Goal: Task Accomplishment & Management: Manage account settings

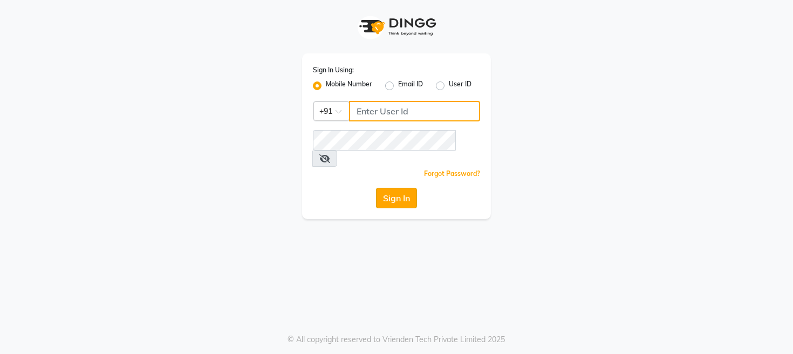
type input "9324584082"
drag, startPoint x: 397, startPoint y: 176, endPoint x: 392, endPoint y: 180, distance: 5.8
click at [392, 188] on button "Sign In" at bounding box center [396, 198] width 41 height 21
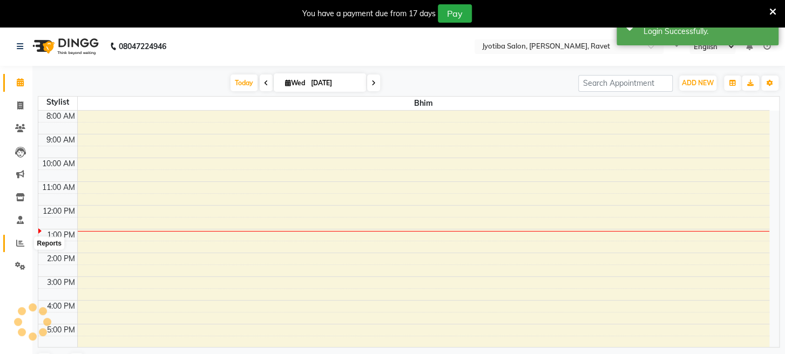
click at [26, 241] on span at bounding box center [20, 243] width 19 height 12
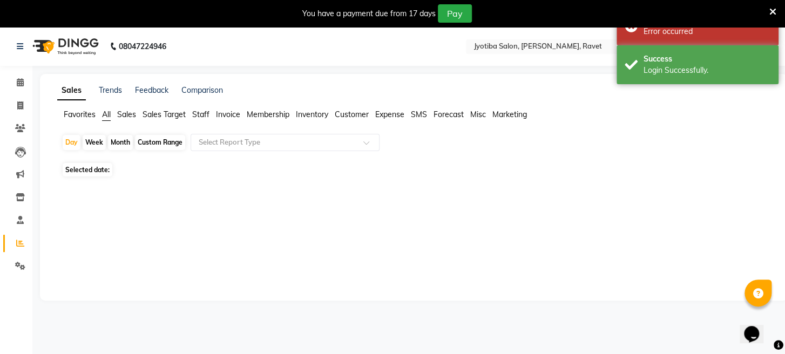
click at [112, 142] on div "Month" at bounding box center [120, 142] width 25 height 15
select select "9"
select select "2025"
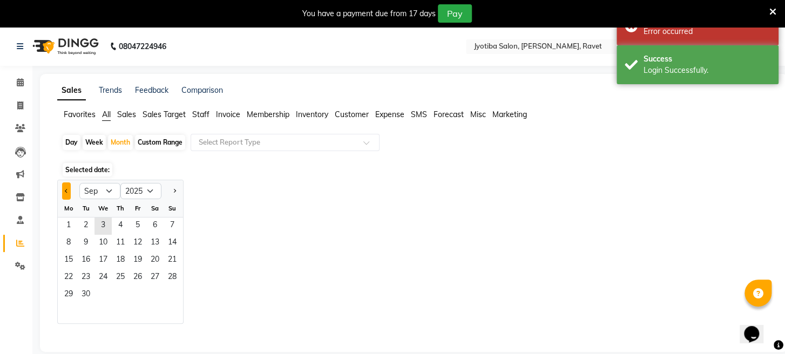
click at [66, 193] on button "Previous month" at bounding box center [66, 190] width 9 height 17
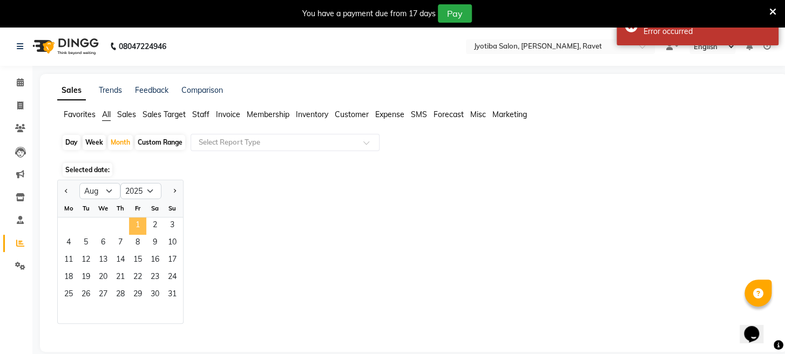
click at [139, 227] on span "1" at bounding box center [137, 226] width 17 height 17
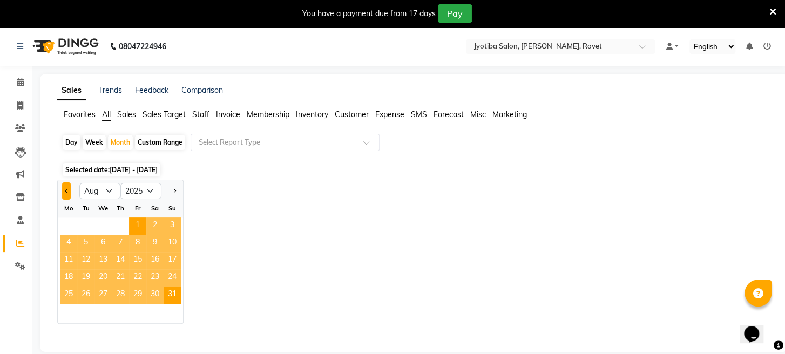
click at [62, 191] on button "Previous month" at bounding box center [66, 190] width 9 height 17
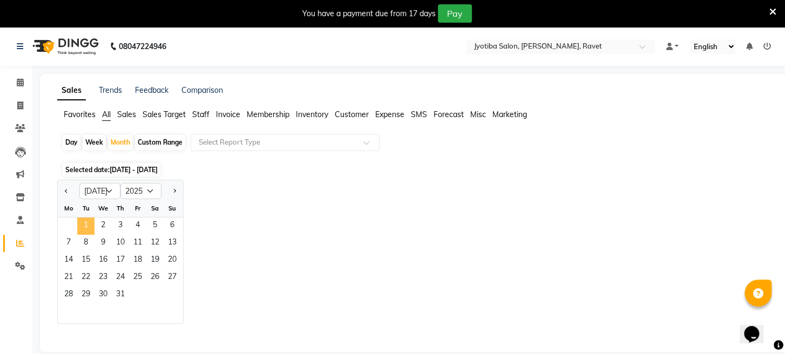
click at [86, 229] on span "1" at bounding box center [85, 226] width 17 height 17
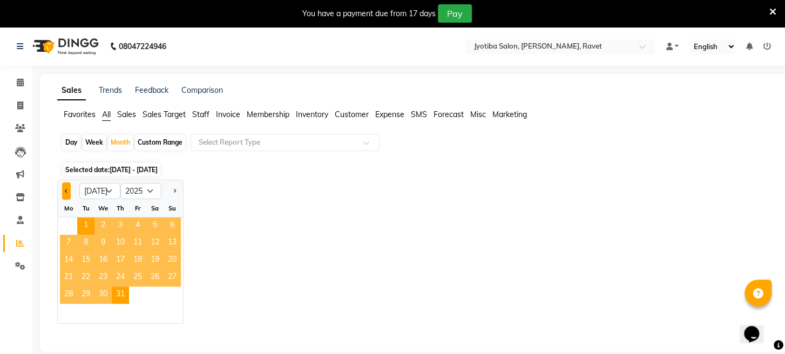
click at [63, 193] on button "Previous month" at bounding box center [66, 190] width 9 height 17
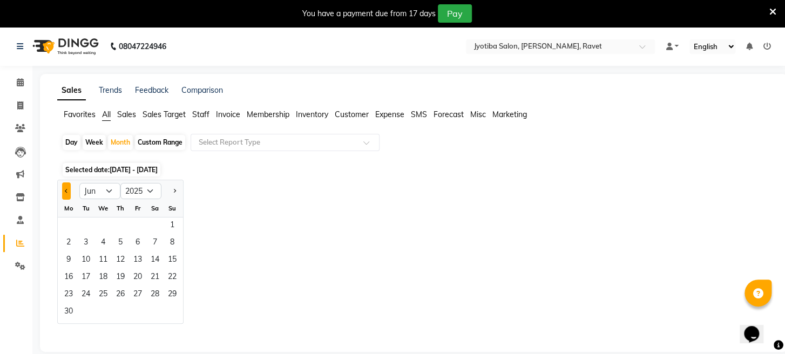
click at [63, 193] on button "Previous month" at bounding box center [66, 190] width 9 height 17
click at [172, 195] on button "Next month" at bounding box center [174, 190] width 9 height 17
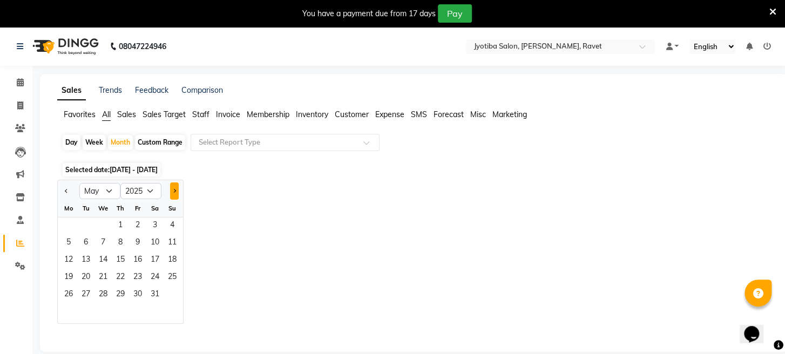
click at [172, 195] on button "Next month" at bounding box center [174, 190] width 9 height 17
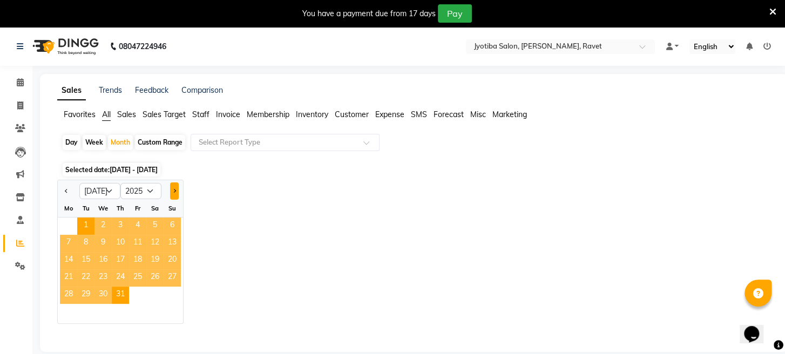
click at [172, 195] on button "Next month" at bounding box center [174, 190] width 9 height 17
select select "8"
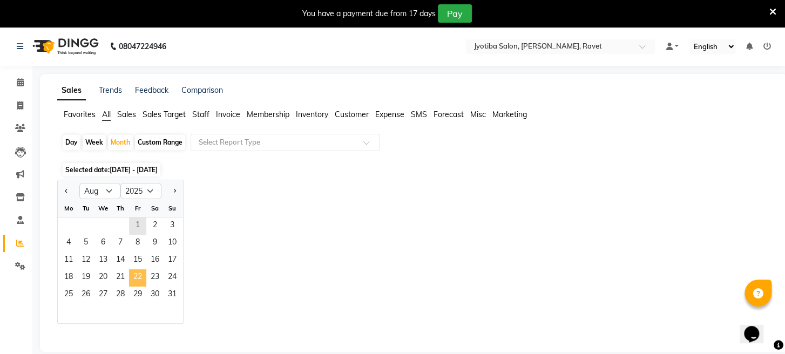
click at [130, 270] on span "22" at bounding box center [137, 277] width 17 height 17
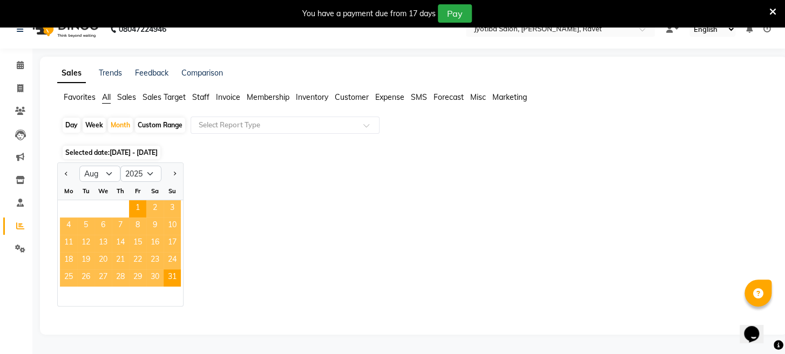
scroll to position [26, 0]
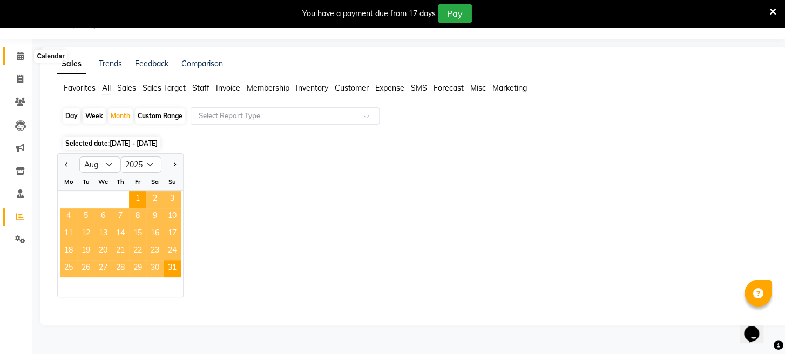
click at [20, 55] on icon at bounding box center [20, 56] width 7 height 8
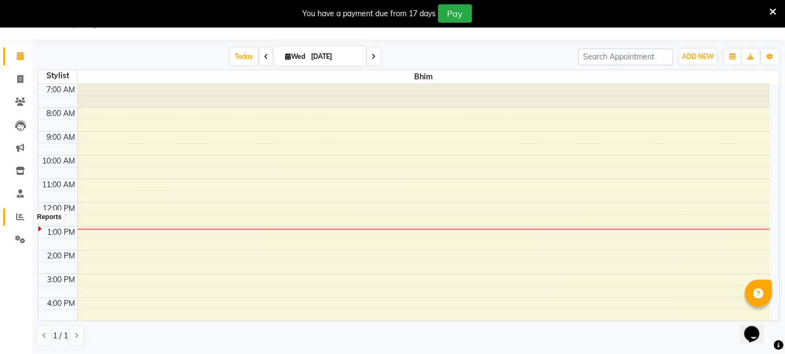
click at [18, 215] on icon at bounding box center [20, 217] width 8 height 8
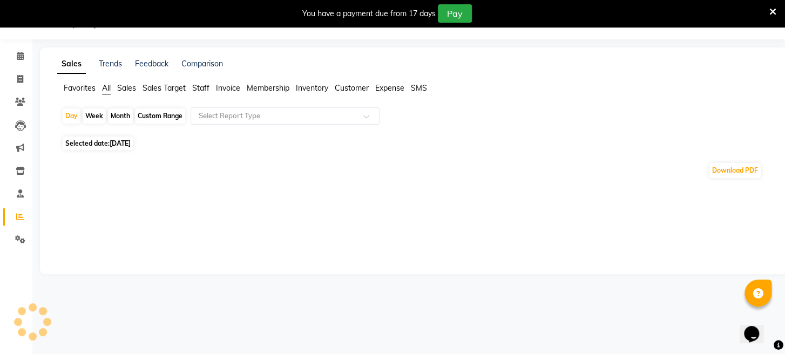
click at [117, 115] on div "Month" at bounding box center [120, 115] width 25 height 15
select select "9"
select select "2025"
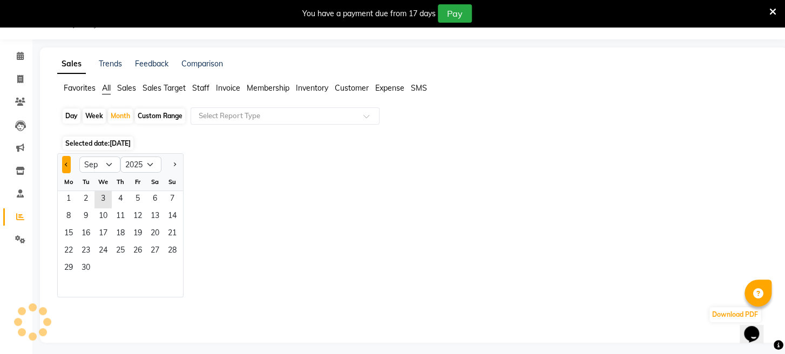
click at [69, 165] on button "Previous month" at bounding box center [66, 164] width 9 height 17
select select "8"
click at [102, 228] on span "13" at bounding box center [102, 234] width 17 height 17
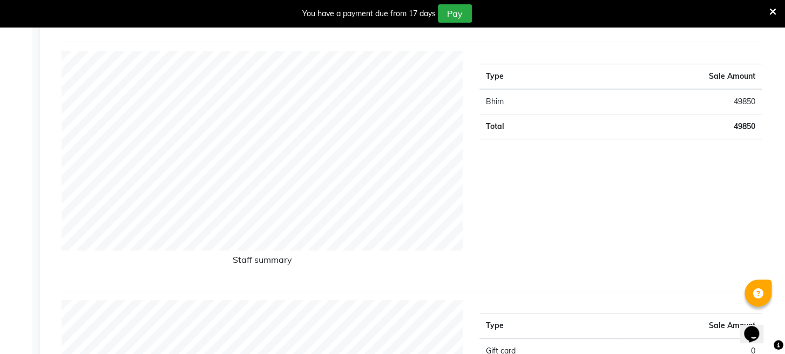
scroll to position [431, 0]
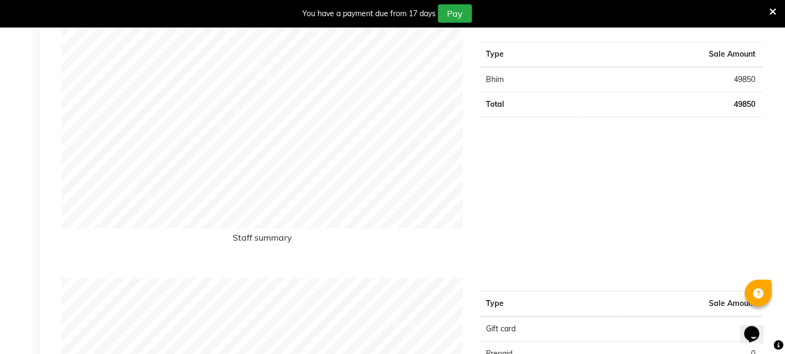
drag, startPoint x: 497, startPoint y: 209, endPoint x: 509, endPoint y: 212, distance: 13.1
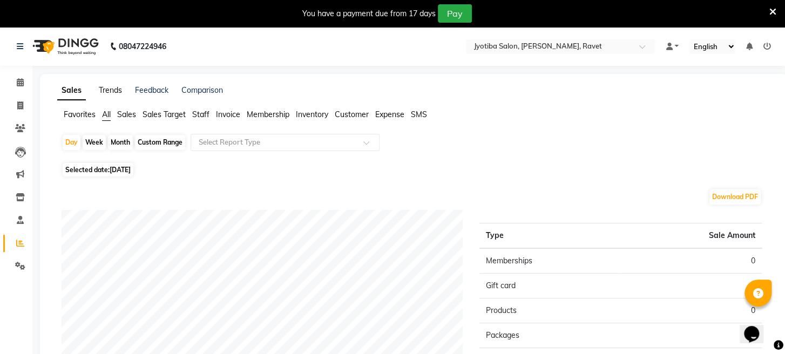
click at [118, 89] on link "Trends" at bounding box center [110, 90] width 23 height 10
select select "by_client"
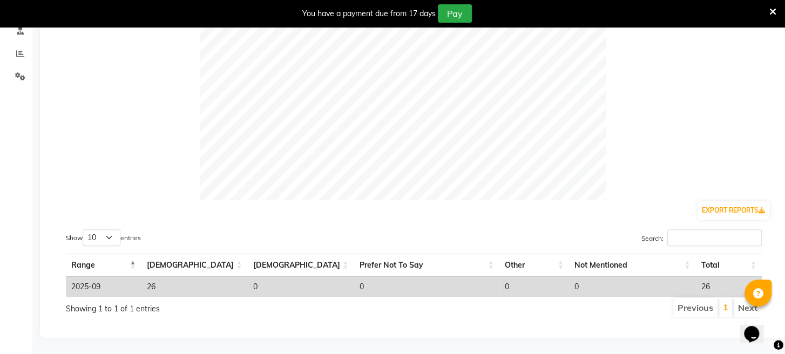
scroll to position [198, 0]
click at [109, 229] on select "10 25 50 100" at bounding box center [102, 237] width 38 height 17
click at [117, 229] on select "10 25 50 100" at bounding box center [102, 237] width 38 height 17
click at [113, 229] on select "10 25 50 100" at bounding box center [102, 237] width 38 height 17
click at [100, 168] on div at bounding box center [413, 99] width 713 height 202
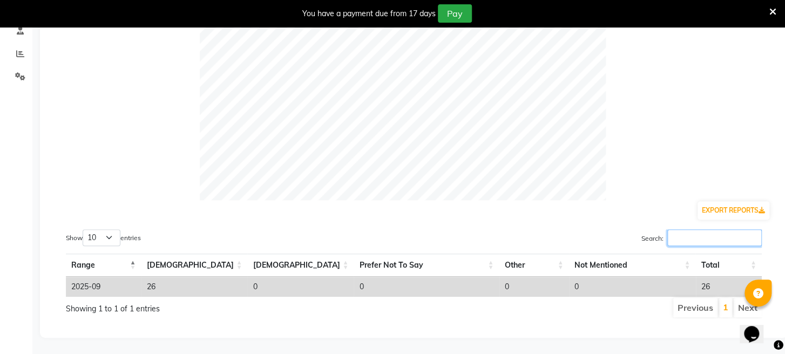
click at [723, 235] on input "Search:" at bounding box center [714, 237] width 94 height 17
type input "w"
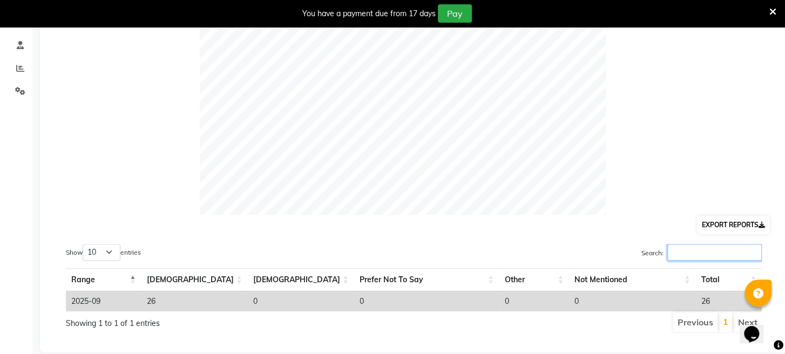
scroll to position [0, 0]
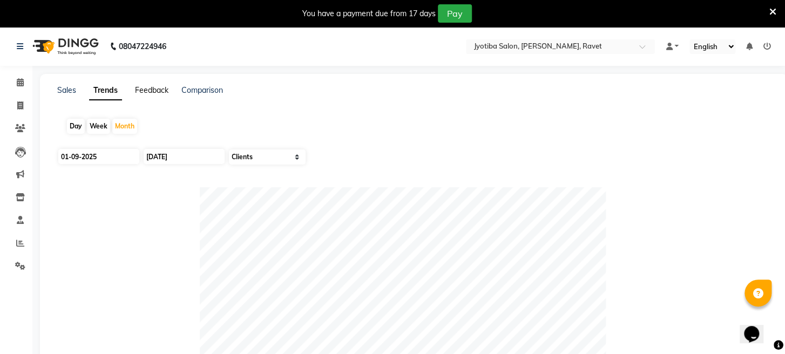
click at [141, 88] on link "Feedback" at bounding box center [151, 90] width 33 height 10
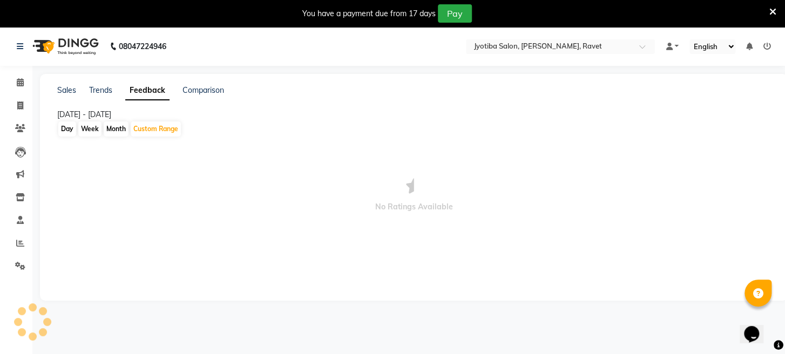
click at [184, 95] on div "Comparison" at bounding box center [203, 90] width 42 height 11
click at [28, 87] on span at bounding box center [20, 83] width 19 height 12
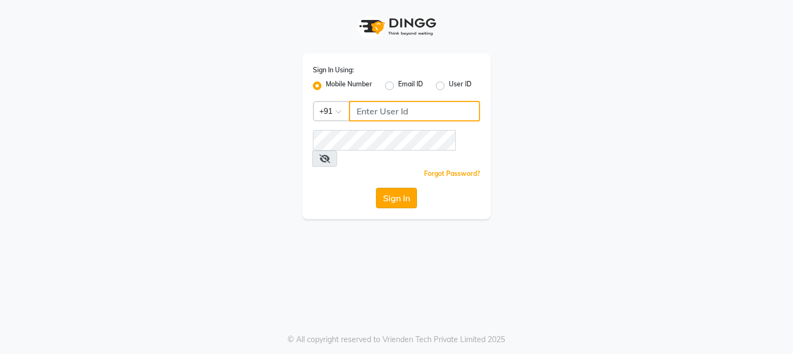
type input "9324584082"
click at [402, 188] on button "Sign In" at bounding box center [396, 198] width 41 height 21
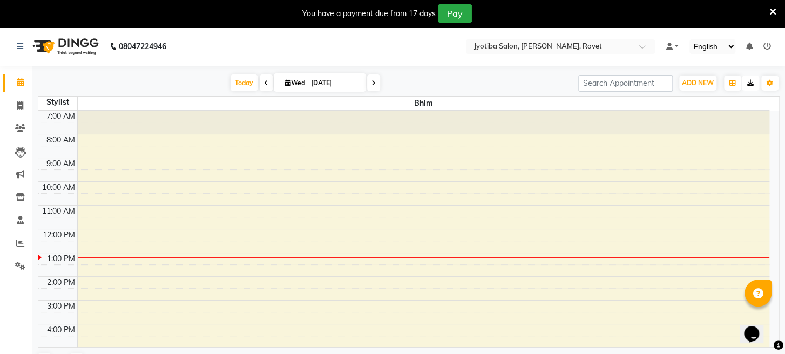
click at [745, 78] on button "button" at bounding box center [750, 83] width 17 height 15
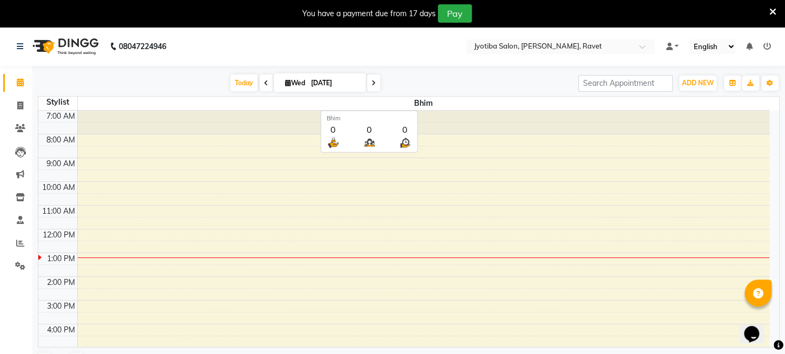
click at [426, 105] on span "Bhim" at bounding box center [424, 103] width 692 height 13
drag, startPoint x: 410, startPoint y: 105, endPoint x: 200, endPoint y: 96, distance: 210.7
click at [200, 97] on span "Bhim" at bounding box center [424, 103] width 692 height 13
click at [696, 100] on span "Bhim" at bounding box center [424, 103] width 692 height 13
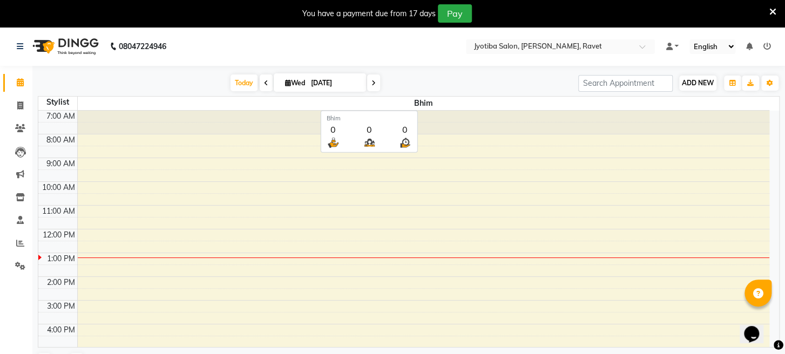
drag, startPoint x: 696, startPoint y: 99, endPoint x: 710, endPoint y: 81, distance: 22.6
click at [696, 92] on div "[DATE] [DATE] Toggle Dropdown Add Appointment Add Invoice Add Expense Add Clien…" at bounding box center [409, 223] width 742 height 307
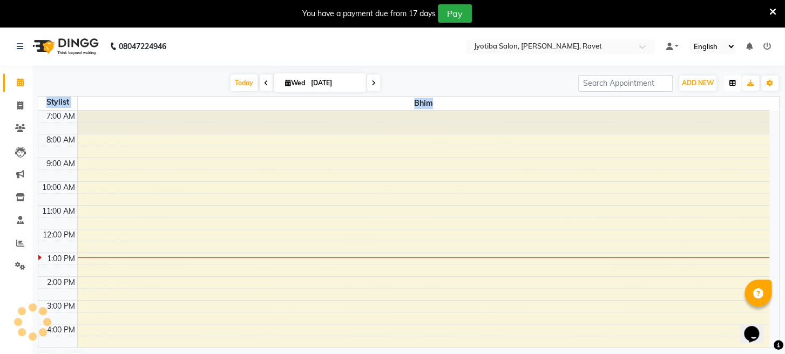
click at [731, 80] on icon "button" at bounding box center [732, 83] width 6 height 6
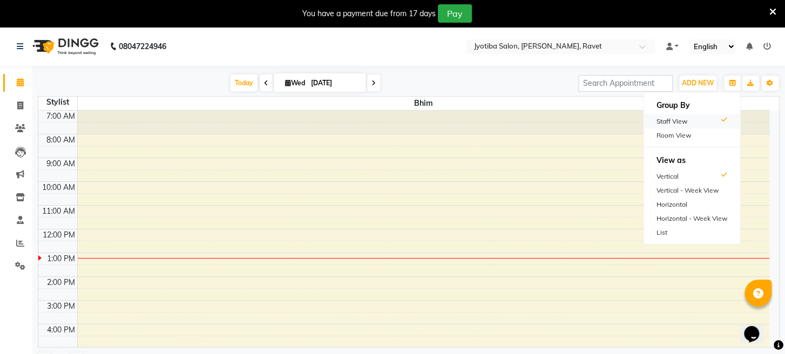
click at [679, 117] on div "Staff View" at bounding box center [691, 121] width 97 height 14
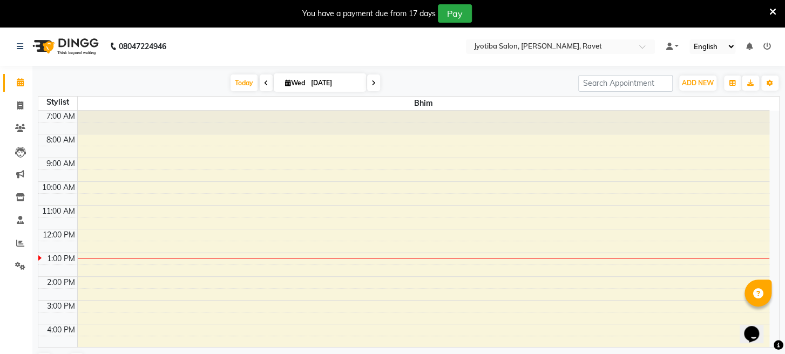
click at [430, 105] on span "Bhim" at bounding box center [424, 103] width 692 height 13
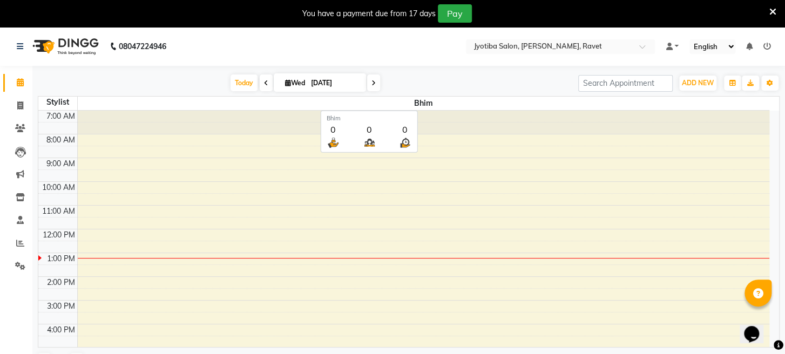
drag, startPoint x: 769, startPoint y: 145, endPoint x: 784, endPoint y: 136, distance: 17.4
click at [784, 136] on div "[DATE] [DATE] Toggle Dropdown Add Appointment Add Invoice Add Expense Add Clien…" at bounding box center [408, 223] width 752 height 314
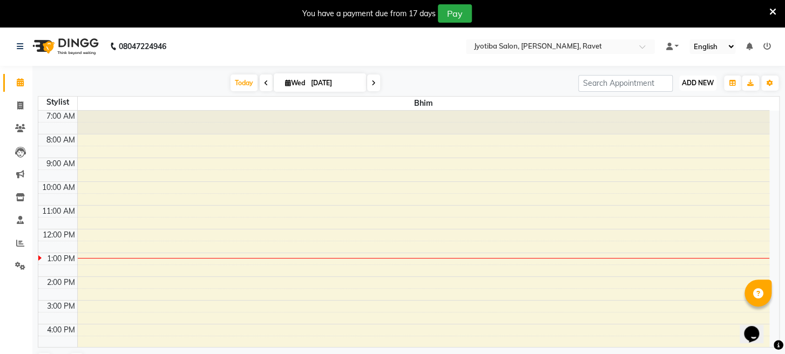
click at [697, 83] on span "ADD NEW" at bounding box center [698, 83] width 32 height 8
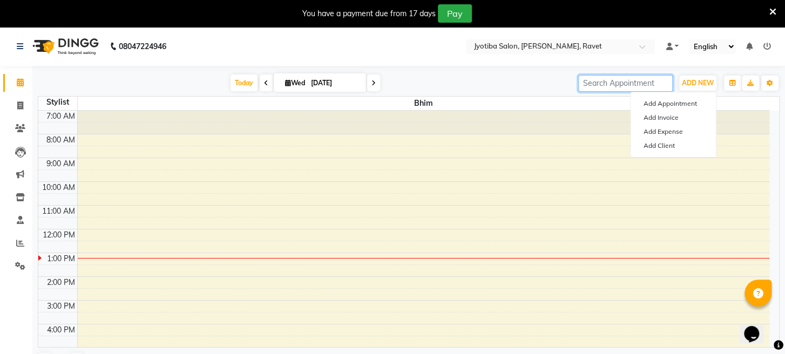
click at [624, 86] on input "search" at bounding box center [625, 83] width 94 height 17
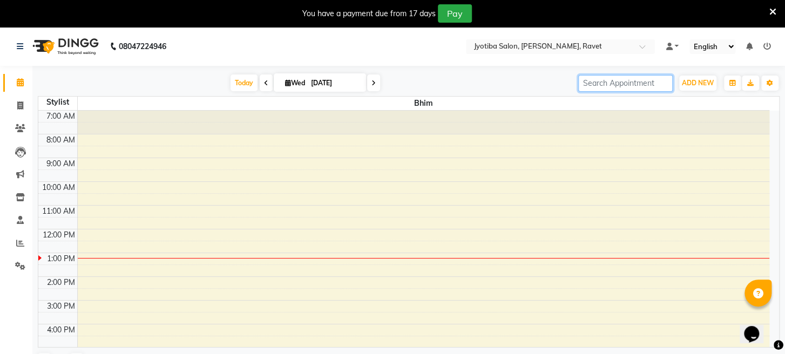
click at [619, 91] on input "search" at bounding box center [625, 83] width 94 height 17
click at [770, 80] on icon "button" at bounding box center [769, 83] width 6 height 6
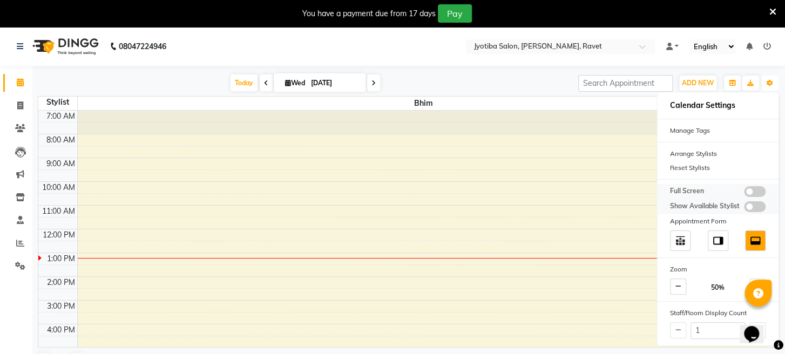
scroll to position [26, 0]
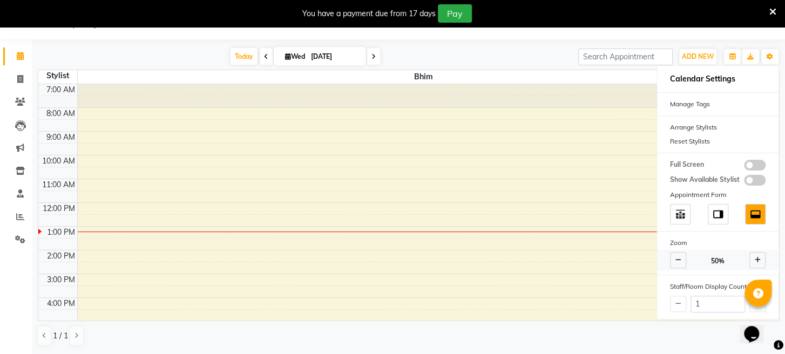
click at [757, 259] on icon at bounding box center [758, 260] width 6 height 6
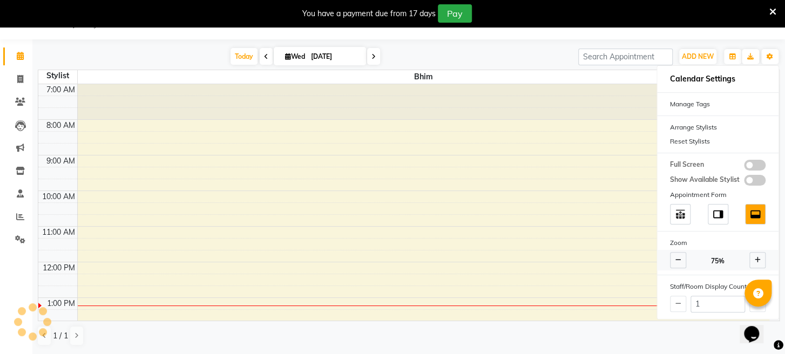
click at [757, 259] on icon at bounding box center [758, 260] width 6 height 6
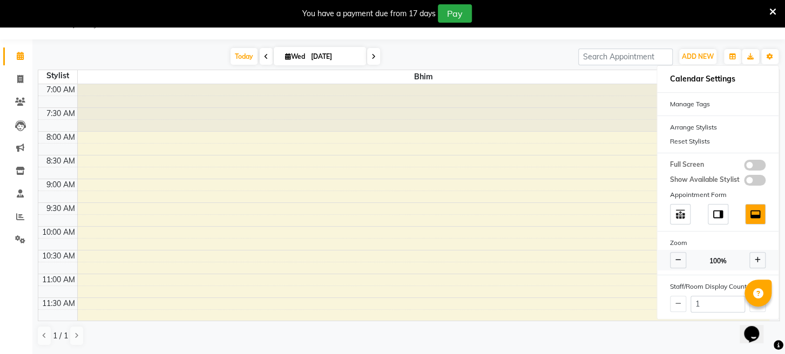
click at [757, 259] on icon at bounding box center [758, 260] width 6 height 6
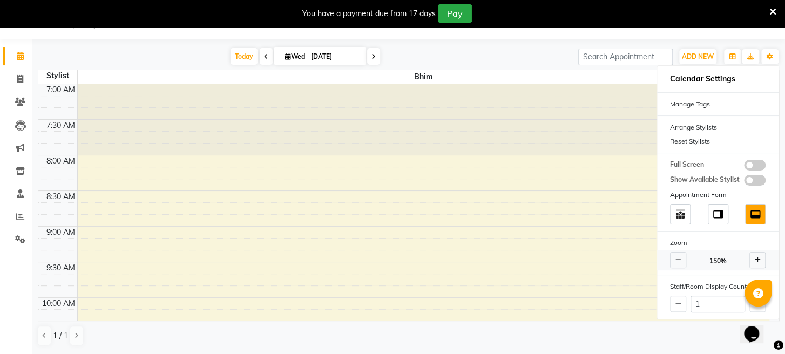
click at [757, 259] on icon at bounding box center [758, 260] width 6 height 6
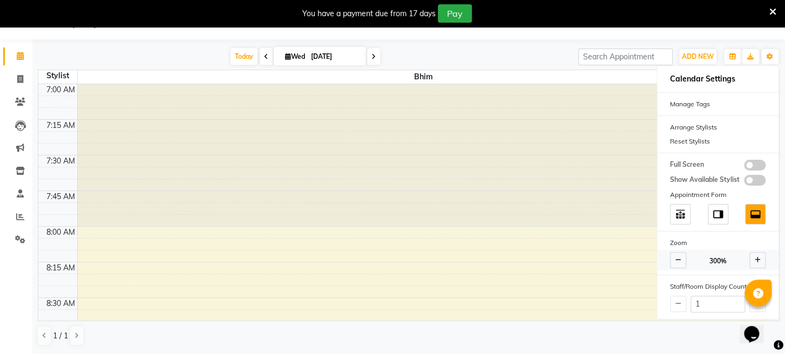
click at [757, 259] on icon at bounding box center [758, 260] width 6 height 6
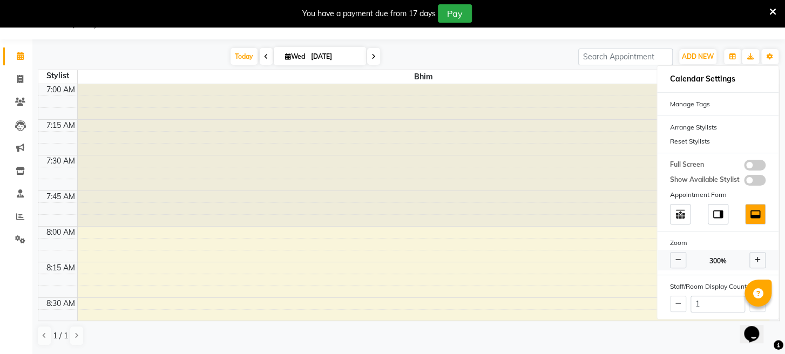
click at [757, 259] on icon at bounding box center [758, 260] width 6 height 6
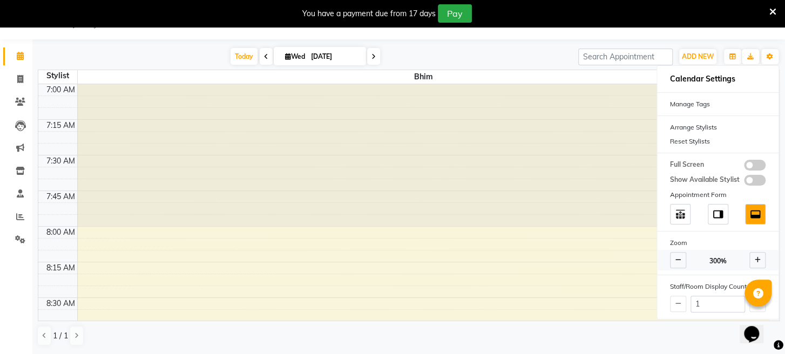
click at [683, 260] on span at bounding box center [678, 260] width 16 height 16
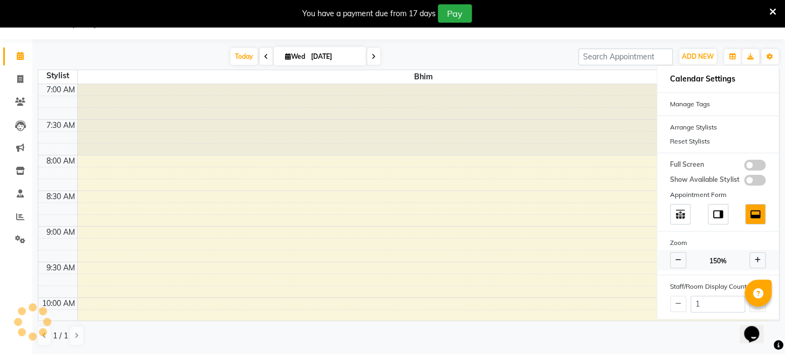
click at [683, 260] on span at bounding box center [678, 260] width 16 height 16
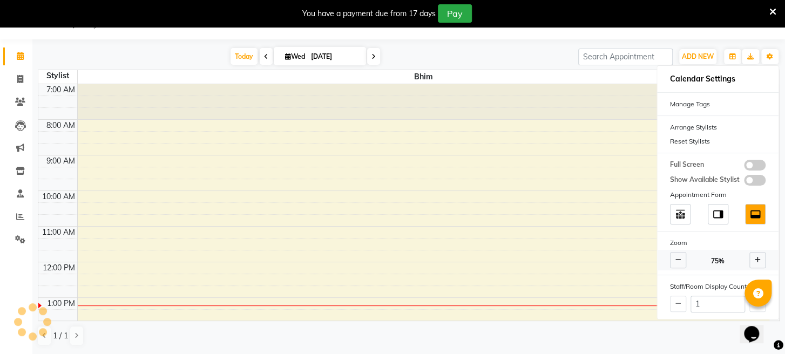
click at [683, 260] on span at bounding box center [678, 260] width 16 height 16
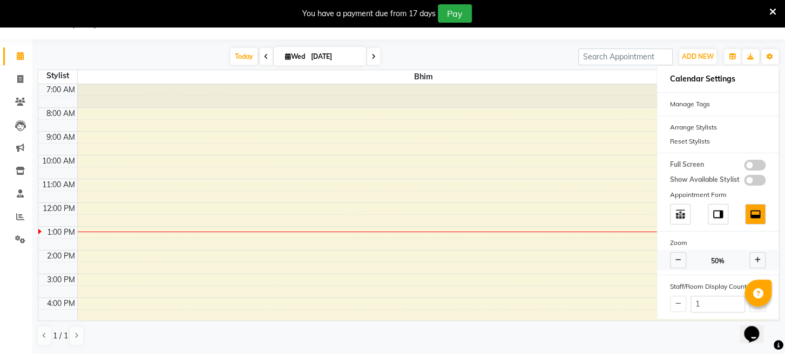
click at [683, 260] on span at bounding box center [678, 260] width 16 height 16
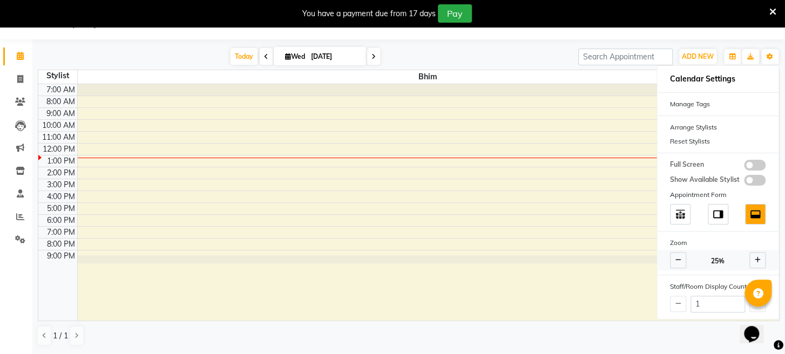
click at [755, 263] on span at bounding box center [757, 260] width 16 height 16
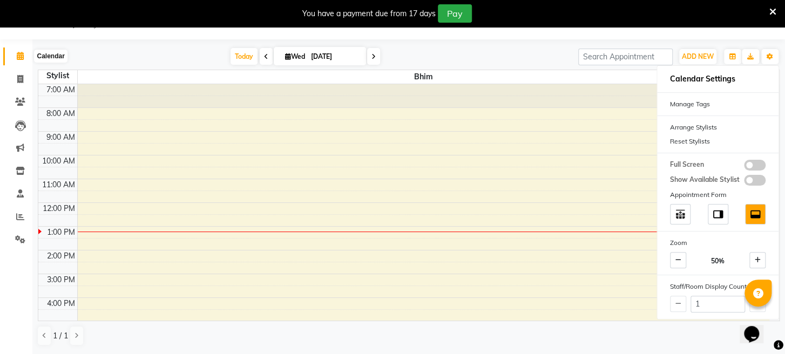
click at [18, 52] on icon at bounding box center [20, 56] width 7 height 8
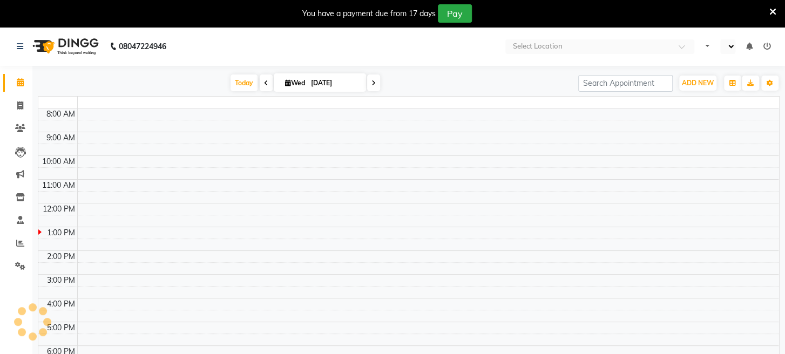
select select "en"
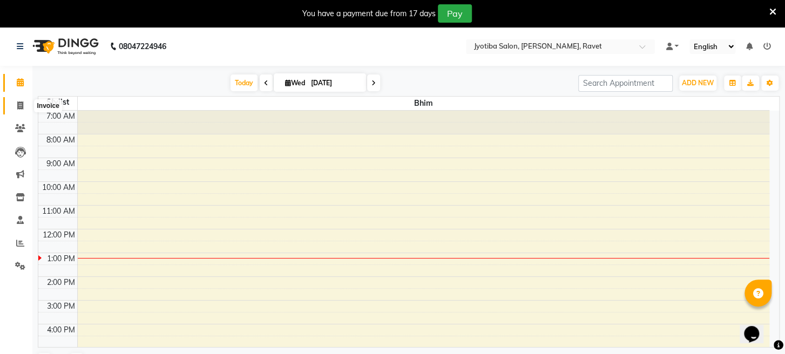
click at [17, 101] on icon at bounding box center [20, 105] width 6 height 8
select select "service"
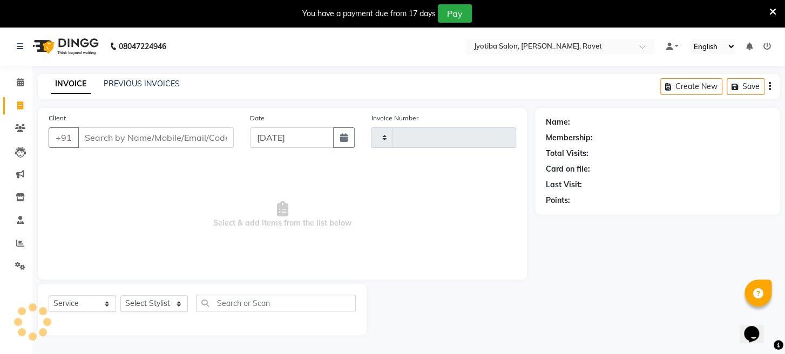
type input "1678"
select select "779"
click at [168, 309] on select "Select Stylist Asif Bhim Mahadev Prem Sanjay wajid" at bounding box center [153, 303] width 67 height 17
select select "16429"
click at [120, 295] on select "Select Stylist Asif Bhim Mahadev Prem Sanjay wajid" at bounding box center [153, 303] width 67 height 17
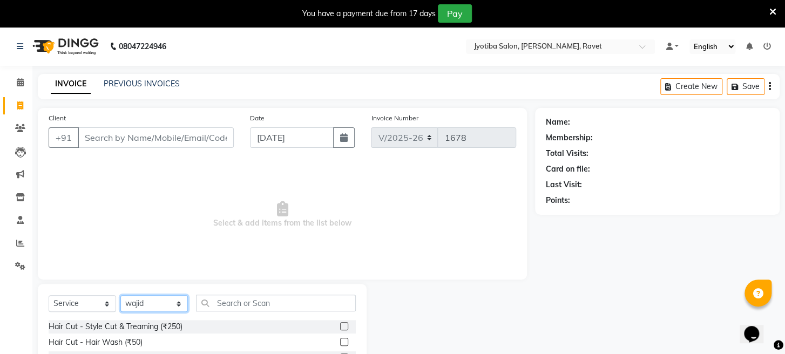
scroll to position [105, 0]
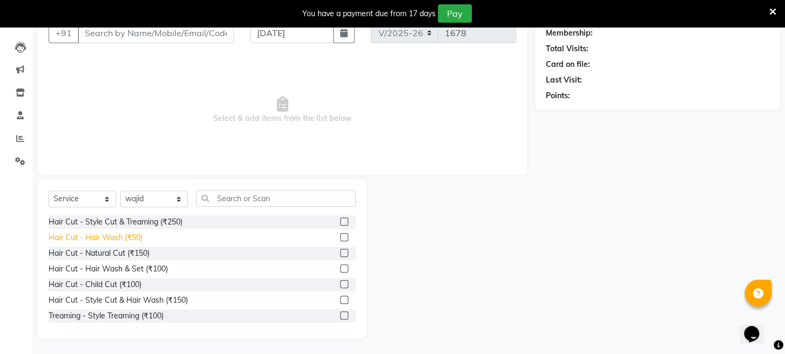
click at [134, 232] on div "Hair Cut - Hair Wash (₹50)" at bounding box center [96, 237] width 94 height 11
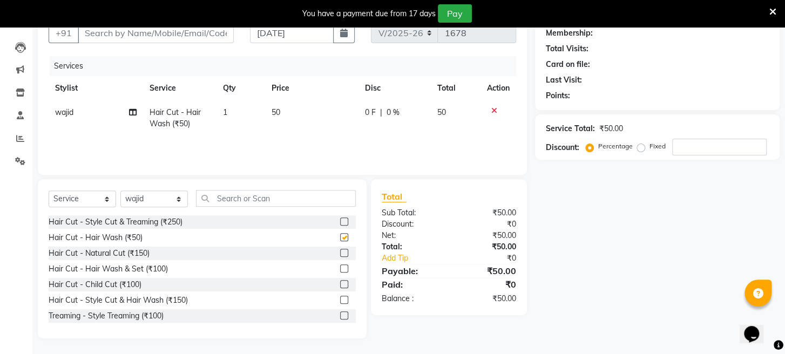
checkbox input "false"
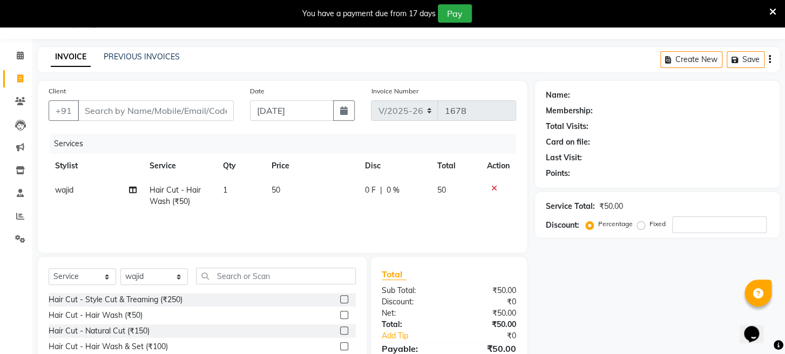
scroll to position [0, 0]
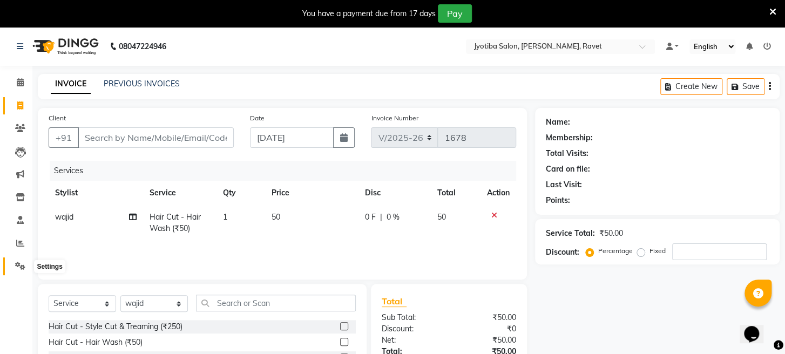
click at [24, 262] on icon at bounding box center [20, 266] width 10 height 8
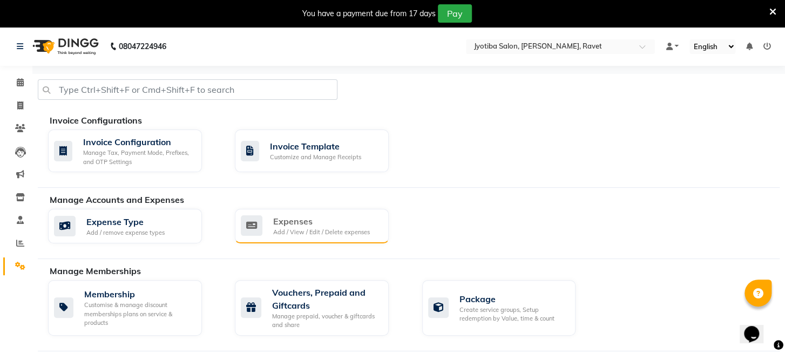
click at [287, 223] on div "Expenses" at bounding box center [321, 221] width 97 height 13
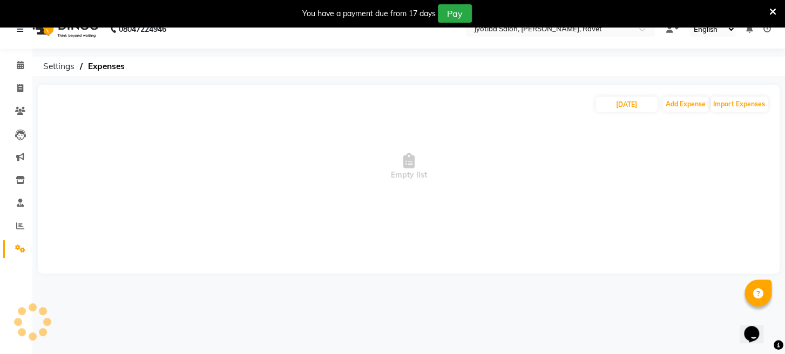
scroll to position [26, 0]
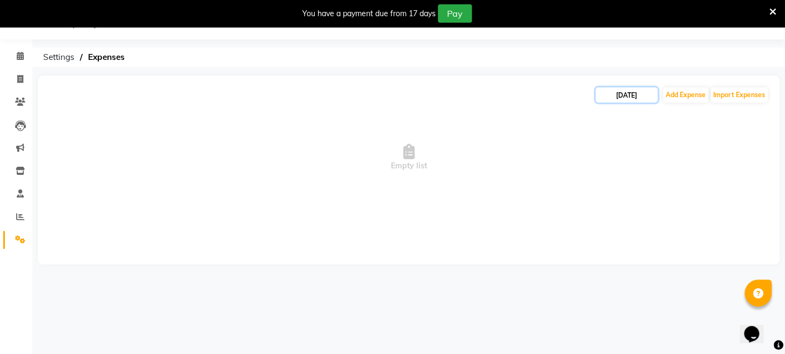
click at [617, 91] on input "[DATE]" at bounding box center [626, 94] width 62 height 15
select select "9"
select select "2025"
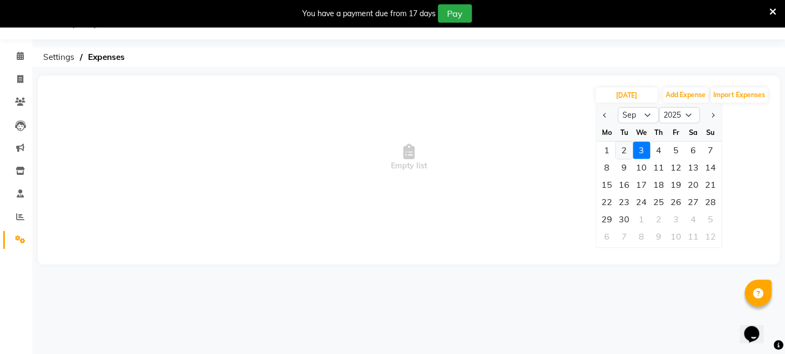
click at [623, 146] on div "2" at bounding box center [623, 149] width 17 height 17
type input "02-09-2025"
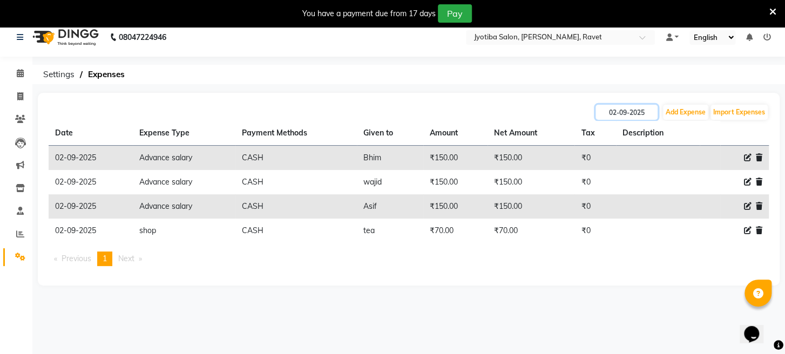
scroll to position [0, 0]
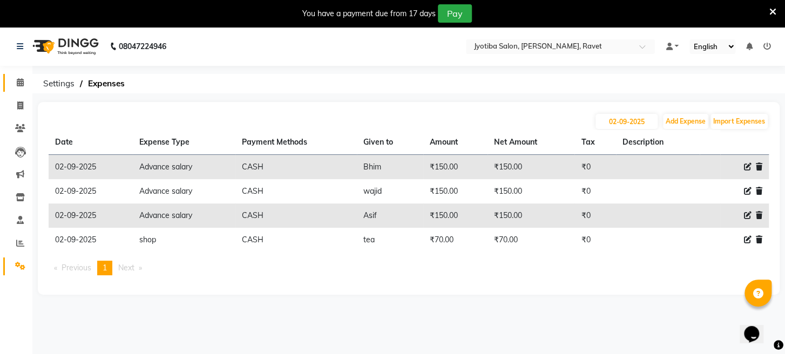
click at [6, 82] on link "Calendar" at bounding box center [16, 83] width 26 height 18
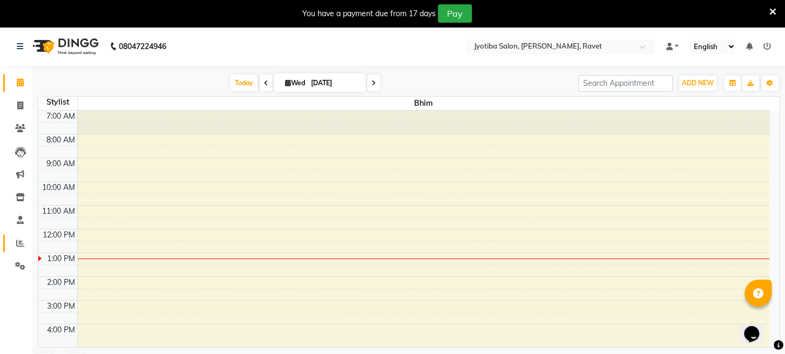
click at [10, 242] on link "Reports" at bounding box center [16, 244] width 26 height 18
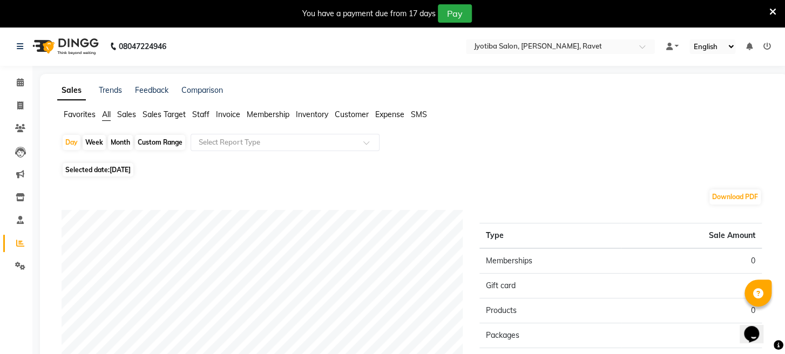
click at [116, 166] on span "[DATE]" at bounding box center [120, 170] width 21 height 8
select select "9"
select select "2025"
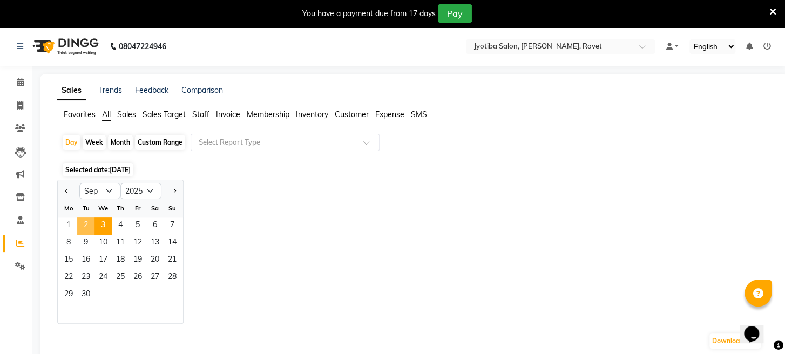
click at [87, 230] on span "2" at bounding box center [85, 226] width 17 height 17
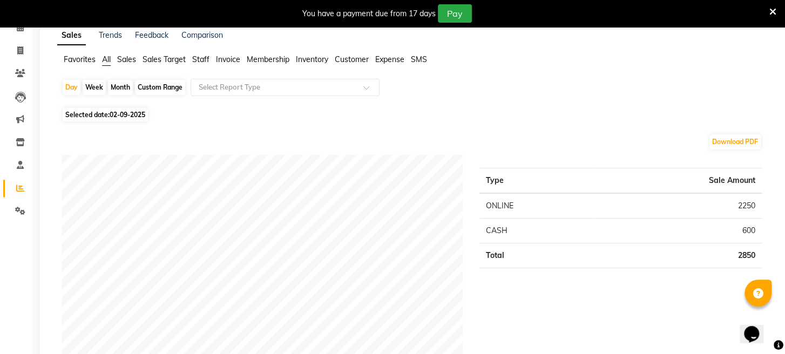
scroll to position [2, 0]
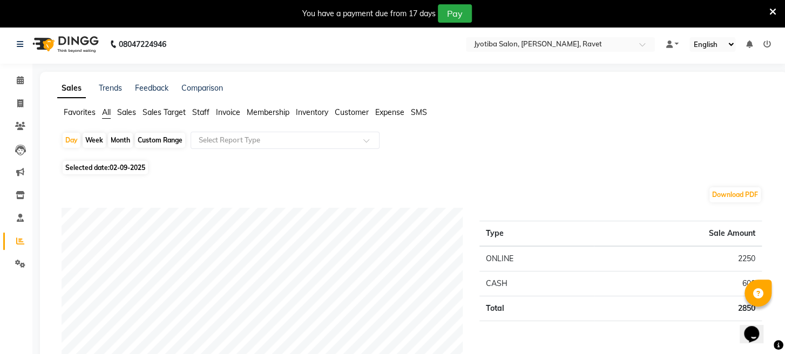
click at [94, 137] on div "Week" at bounding box center [94, 140] width 23 height 15
select select "9"
select select "2025"
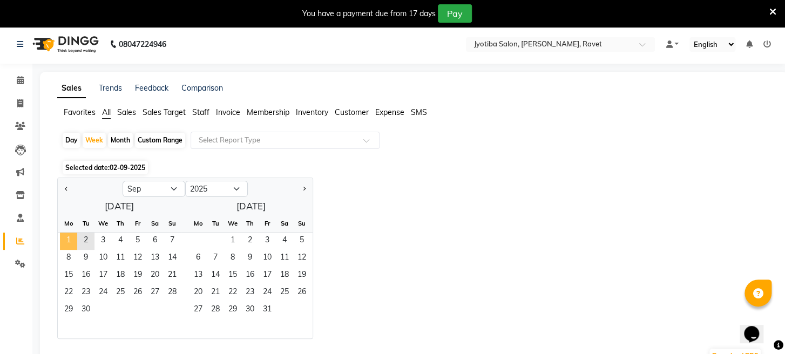
click at [66, 247] on span "1" at bounding box center [68, 241] width 17 height 17
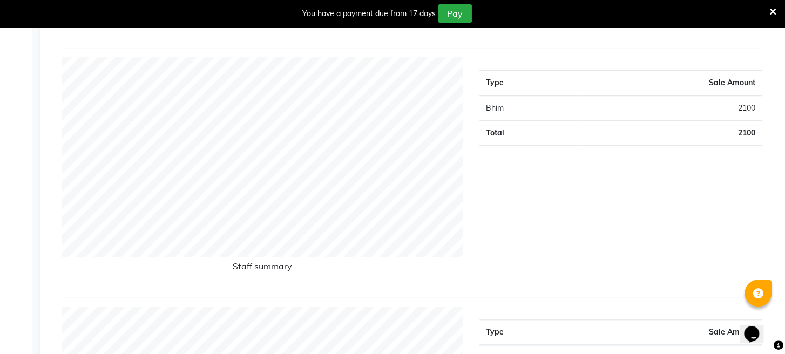
scroll to position [0, 0]
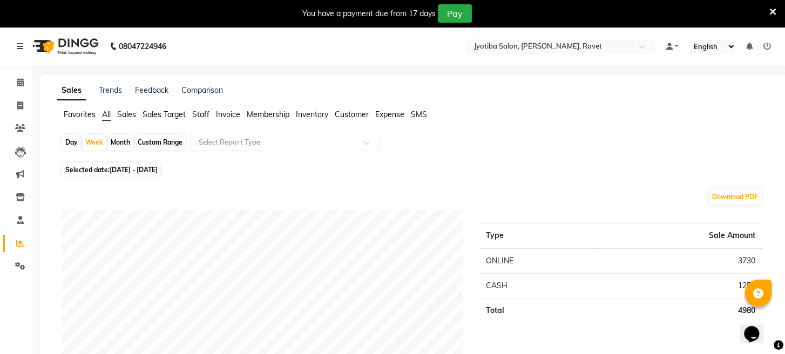
drag, startPoint x: 171, startPoint y: 134, endPoint x: 166, endPoint y: 143, distance: 10.4
click at [171, 137] on div "Day Week Month Custom Range Select Report Type" at bounding box center [414, 147] width 704 height 26
drag, startPoint x: 166, startPoint y: 129, endPoint x: 162, endPoint y: 146, distance: 17.8
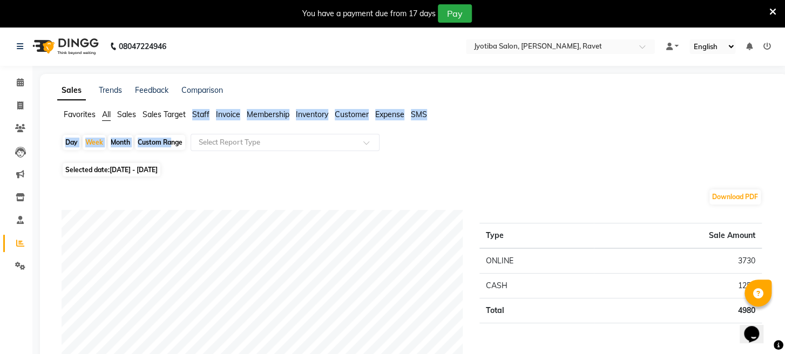
click at [166, 150] on div "Custom Range" at bounding box center [160, 142] width 50 height 15
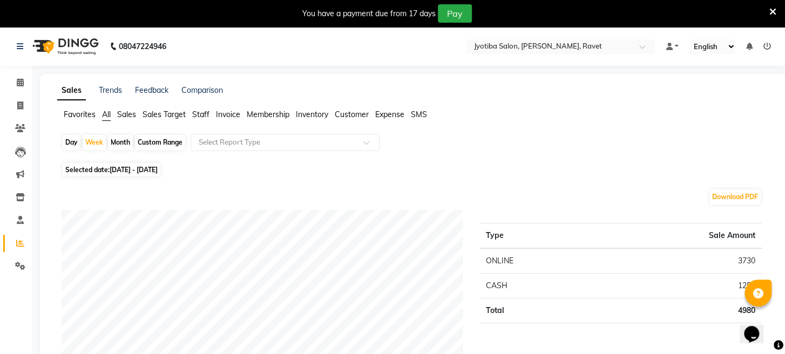
select select "9"
select select "2025"
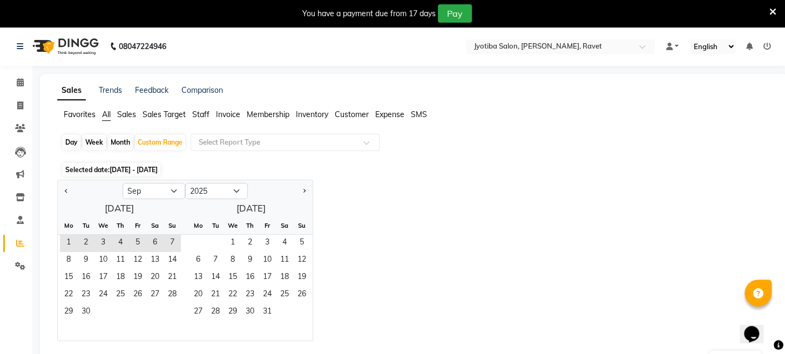
click at [177, 113] on span "Sales Target" at bounding box center [163, 115] width 43 height 10
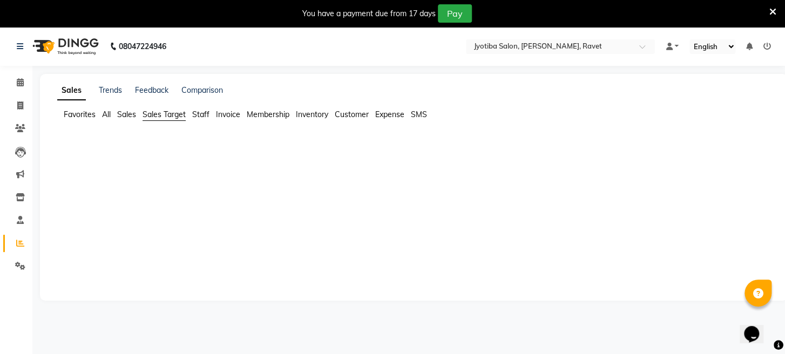
click at [208, 111] on span "Staff" at bounding box center [200, 115] width 17 height 10
select select "9"
select select "2025"
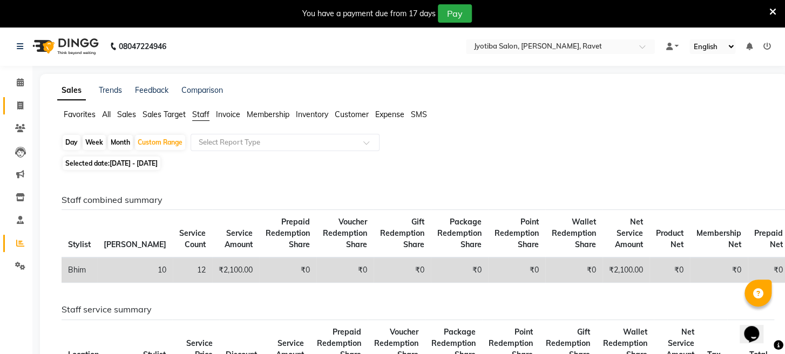
click at [10, 103] on link "Invoice" at bounding box center [16, 106] width 26 height 18
select select "779"
select select "service"
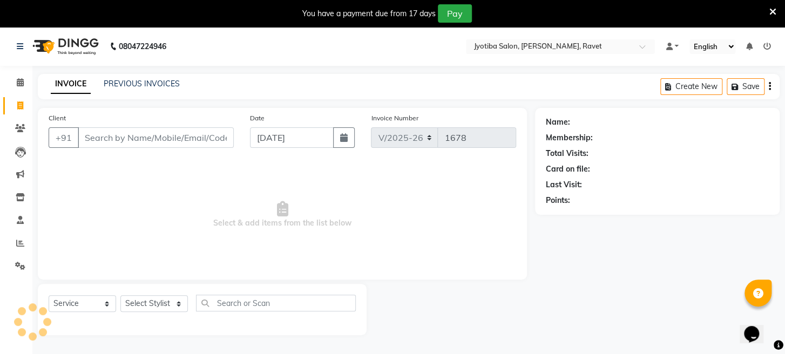
scroll to position [26, 0]
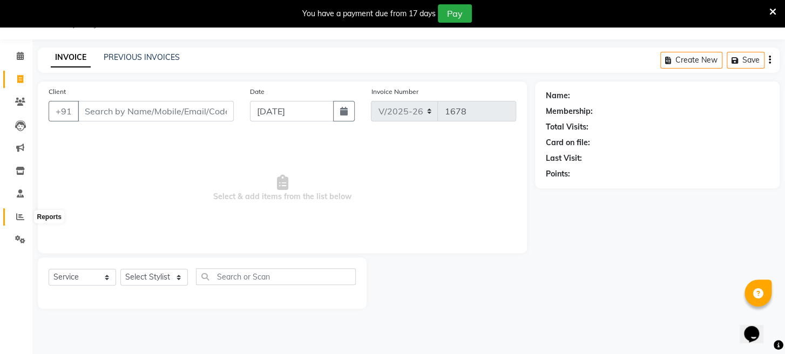
click at [15, 214] on span at bounding box center [20, 217] width 19 height 12
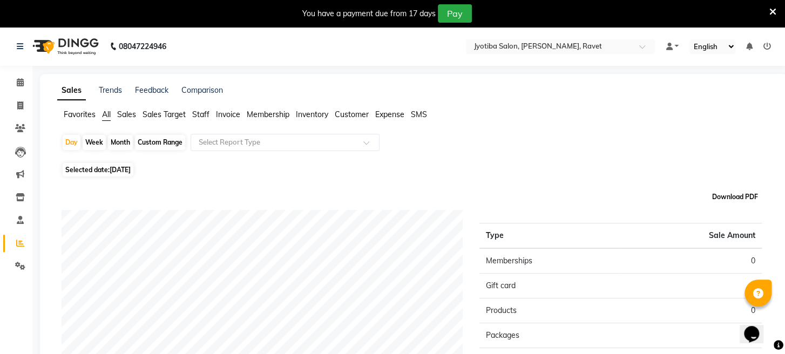
click at [749, 200] on button "Download PDF" at bounding box center [734, 196] width 51 height 15
click at [370, 144] on span at bounding box center [369, 145] width 13 height 11
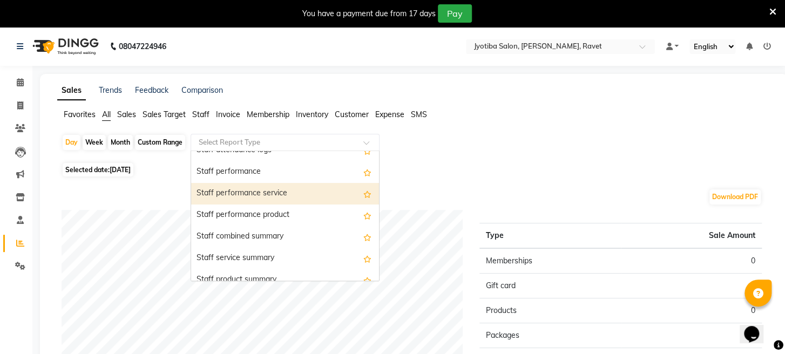
scroll to position [600, 0]
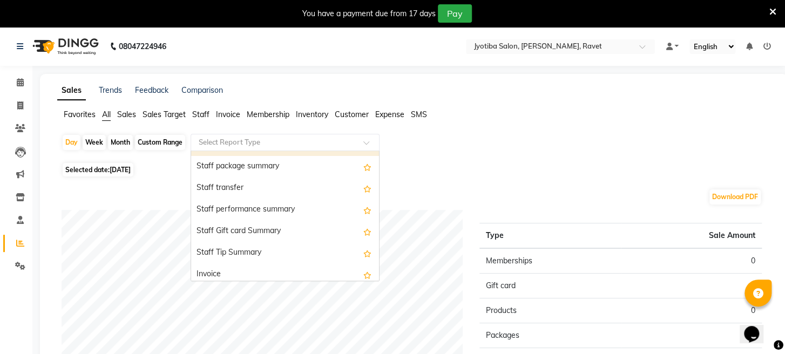
click at [362, 143] on div at bounding box center [285, 142] width 188 height 11
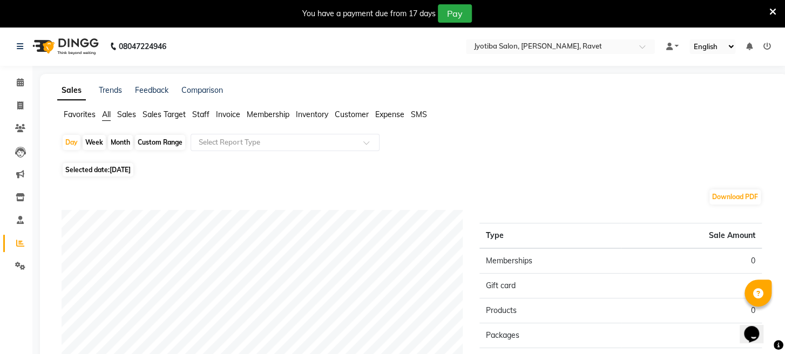
click at [12, 235] on link "Reports" at bounding box center [16, 244] width 26 height 18
drag, startPoint x: 12, startPoint y: 237, endPoint x: 49, endPoint y: 230, distance: 37.9
click at [12, 237] on span at bounding box center [20, 243] width 19 height 12
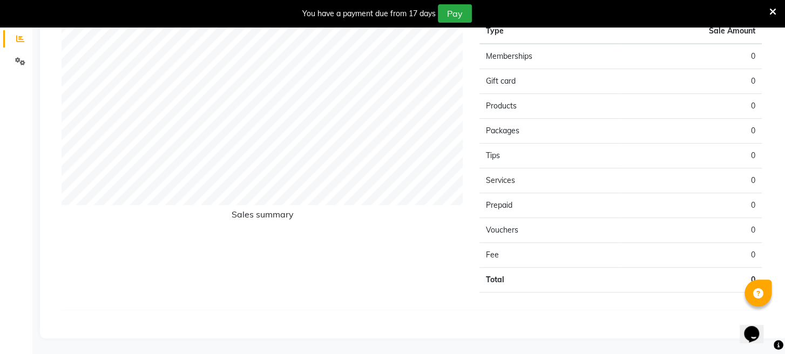
scroll to position [0, 0]
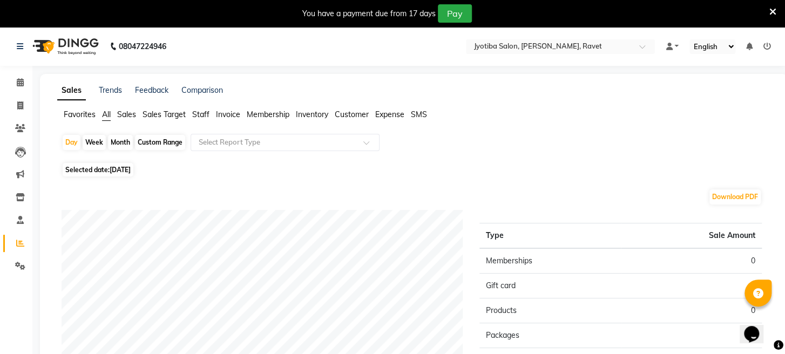
click at [111, 142] on div "Month" at bounding box center [120, 142] width 25 height 15
select select "9"
select select "2025"
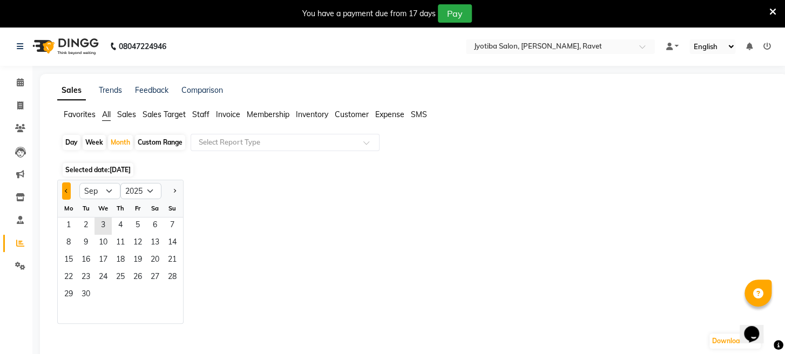
click at [66, 195] on button "Previous month" at bounding box center [66, 190] width 9 height 17
select select "8"
click at [130, 222] on span "1" at bounding box center [137, 226] width 17 height 17
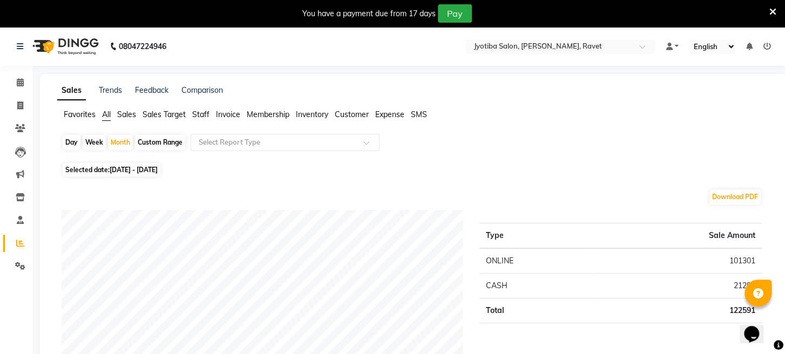
click at [202, 111] on span "Staff" at bounding box center [200, 115] width 17 height 10
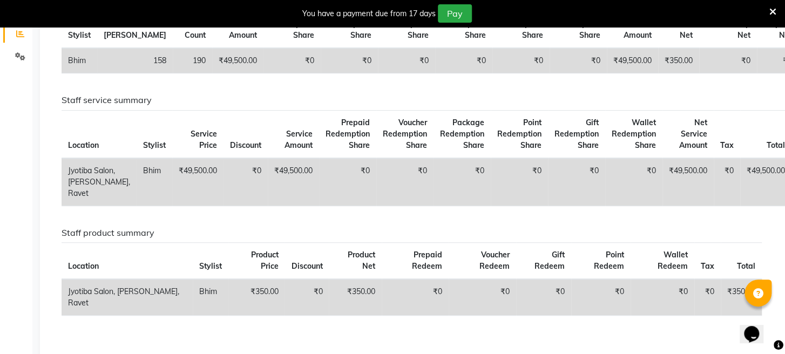
scroll to position [103, 0]
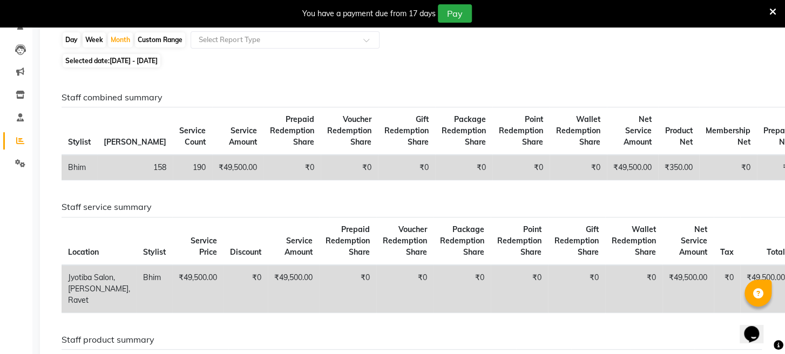
click at [73, 143] on span "Stylist" at bounding box center [79, 142] width 23 height 10
click at [82, 138] on span "Stylist" at bounding box center [79, 142] width 23 height 10
click at [83, 148] on th "Stylist" at bounding box center [80, 131] width 36 height 48
click at [88, 144] on span "Stylist" at bounding box center [79, 142] width 23 height 10
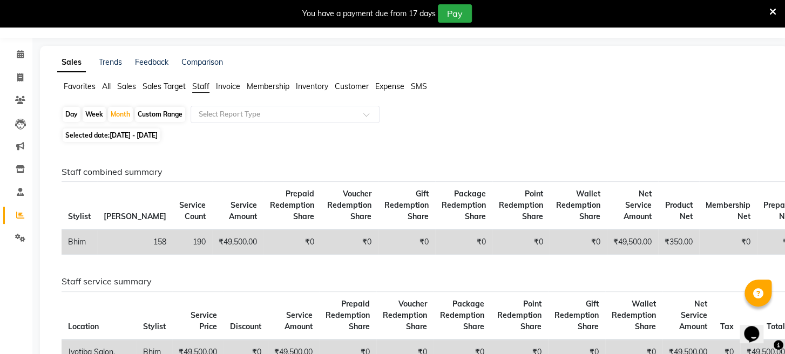
scroll to position [0, 0]
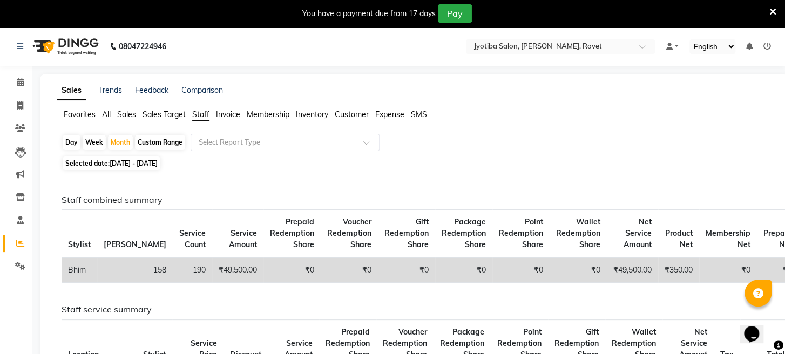
click at [161, 113] on span "Sales Target" at bounding box center [163, 115] width 43 height 10
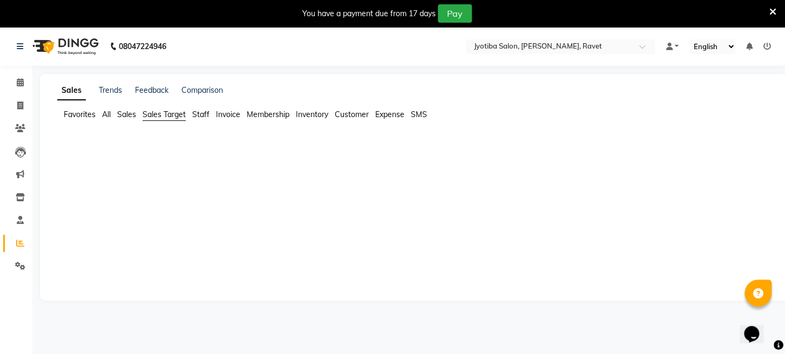
click at [161, 113] on span "Sales Target" at bounding box center [163, 115] width 43 height 10
click at [115, 110] on ul "Favorites All Sales Sales Target Staff Invoice Membership Inventory Customer Ex…" at bounding box center [413, 115] width 713 height 12
click at [110, 113] on span "All" at bounding box center [106, 115] width 9 height 10
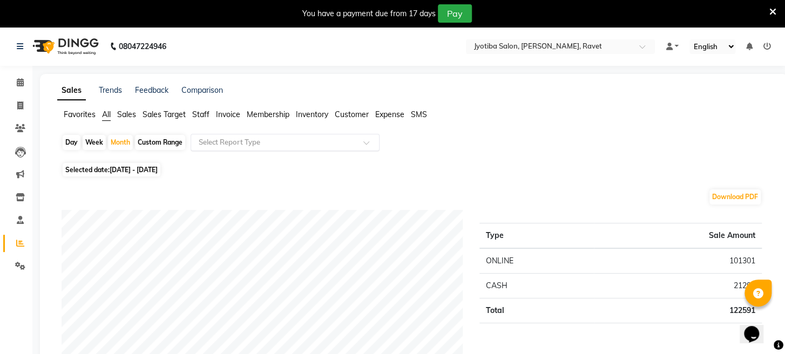
click at [370, 142] on span at bounding box center [369, 145] width 13 height 11
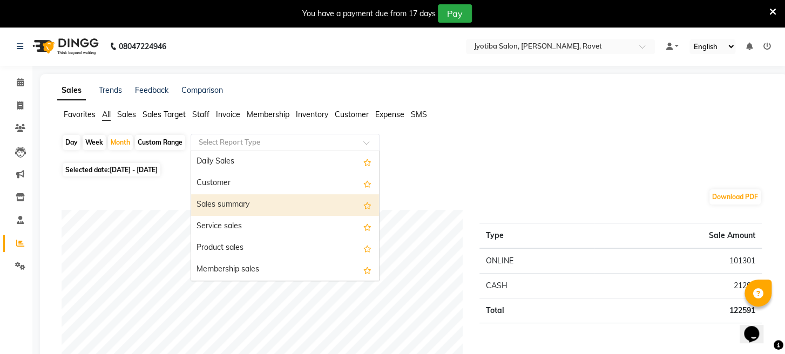
click at [337, 209] on div "Sales summary" at bounding box center [285, 205] width 188 height 22
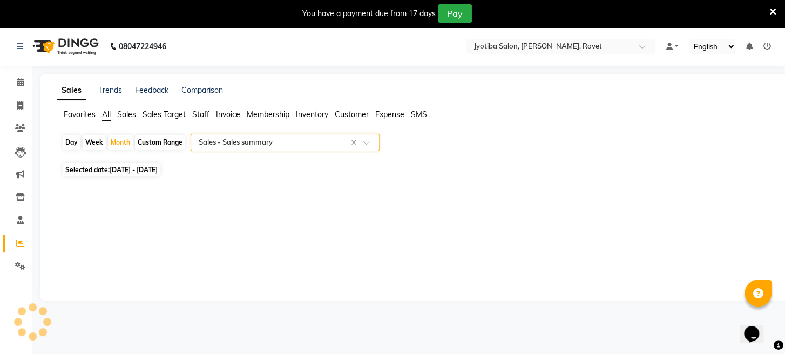
select select "full_report"
select select "pdf"
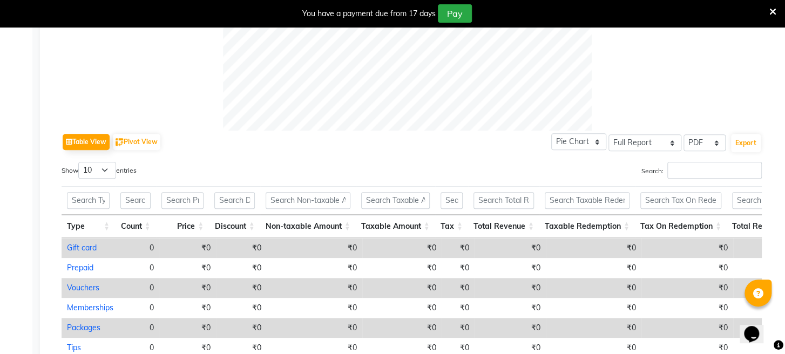
scroll to position [602, 0]
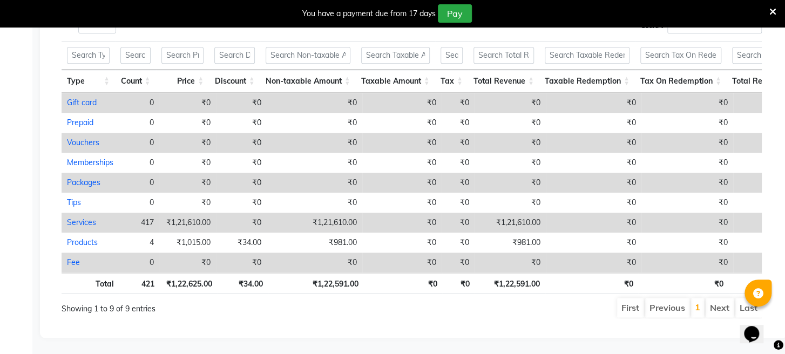
click at [727, 300] on li "Next" at bounding box center [719, 307] width 28 height 19
select select "service"
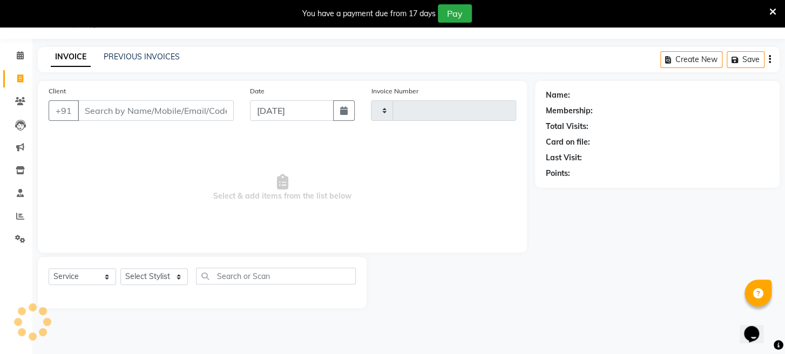
scroll to position [26, 0]
select select "779"
type input "1678"
click at [18, 192] on icon at bounding box center [20, 193] width 7 height 8
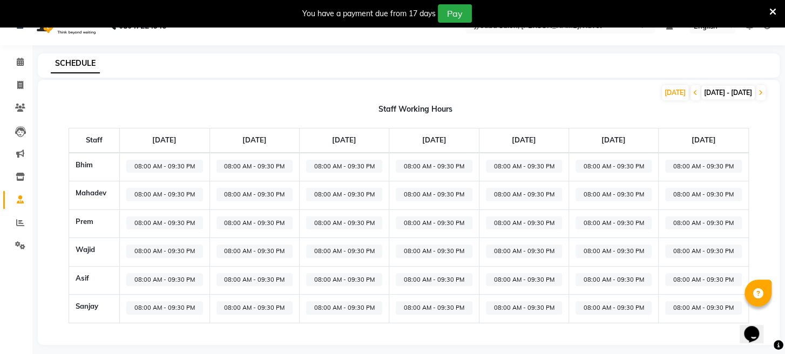
scroll to position [26, 0]
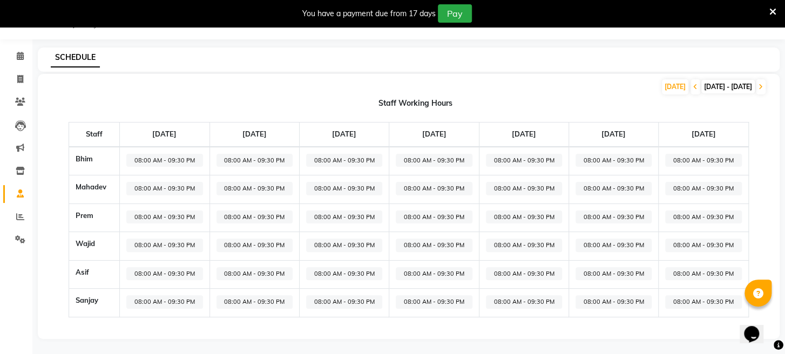
click at [106, 209] on th "Prem" at bounding box center [94, 217] width 51 height 29
click at [130, 221] on span "08:00 AM - 09:30 PM" at bounding box center [164, 216] width 76 height 13
select select "08:00 AM"
select select "09:30 PM"
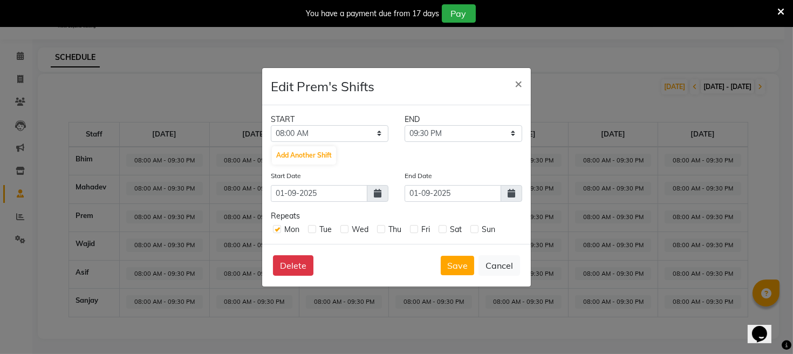
click at [139, 226] on ngb-modal-window "Edit Prem's Shifts × START END 12:00 AM 12:15 AM 12:30 AM 12:45 AM 01:00 AM 01:…" at bounding box center [396, 177] width 793 height 354
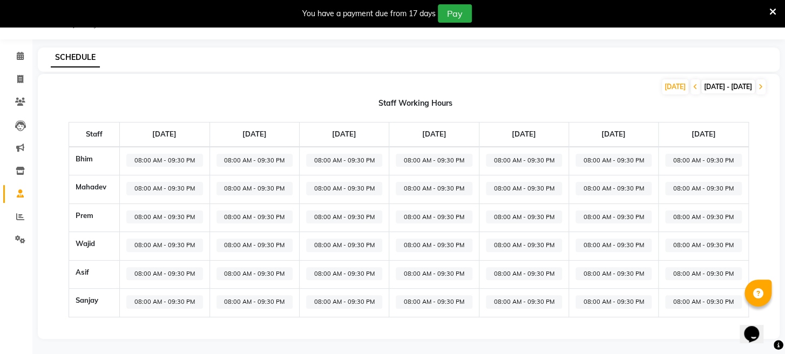
click at [97, 219] on th "Prem" at bounding box center [94, 217] width 51 height 29
click at [132, 220] on span "08:00 AM - 09:30 PM" at bounding box center [164, 216] width 76 height 13
select select "08:00 AM"
select select "09:30 PM"
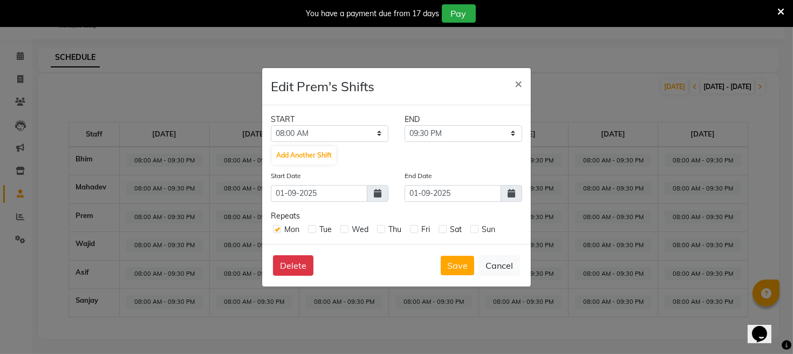
click at [101, 218] on ngb-modal-window "Edit Prem's Shifts × START END 12:00 AM 12:15 AM 12:30 AM 12:45 AM 01:00 AM 01:…" at bounding box center [396, 177] width 793 height 354
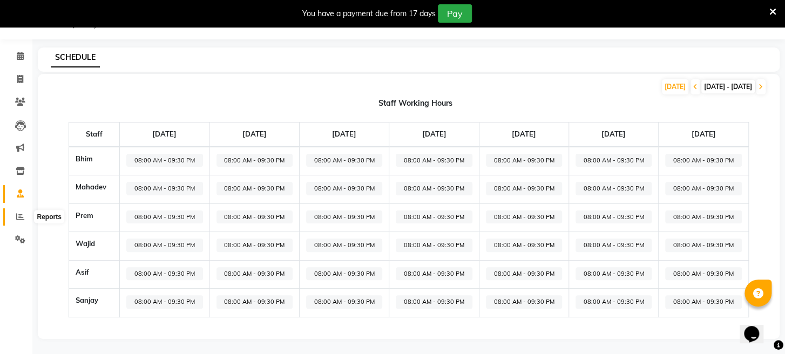
click at [22, 216] on icon at bounding box center [20, 217] width 8 height 8
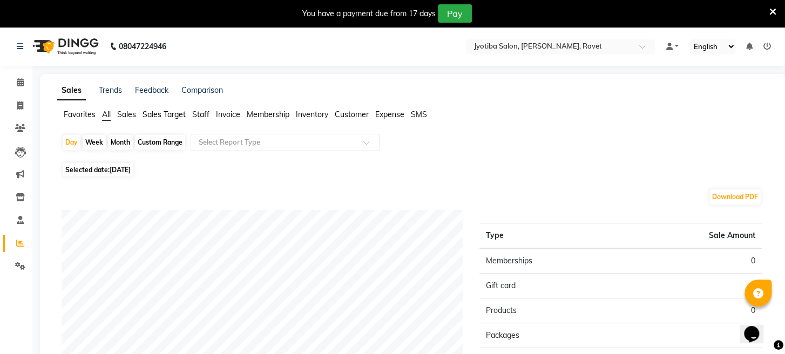
click at [768, 8] on div "You have a payment due from 17 days Pay" at bounding box center [386, 13] width 765 height 18
click at [776, 10] on icon at bounding box center [772, 12] width 7 height 10
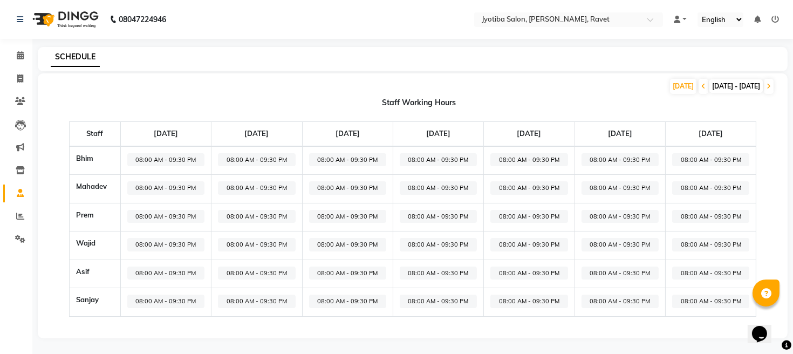
select select "service"
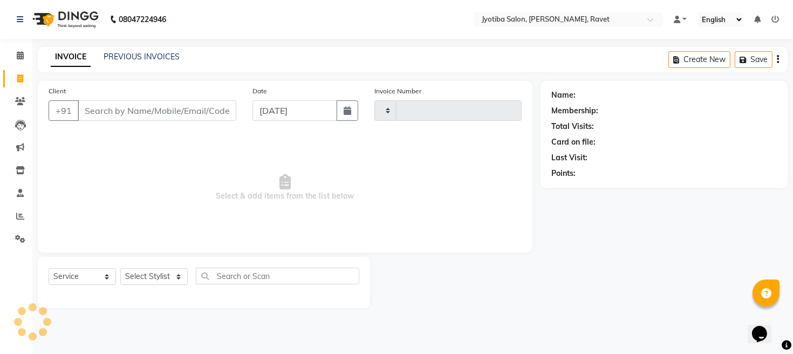
type input "1678"
select select "779"
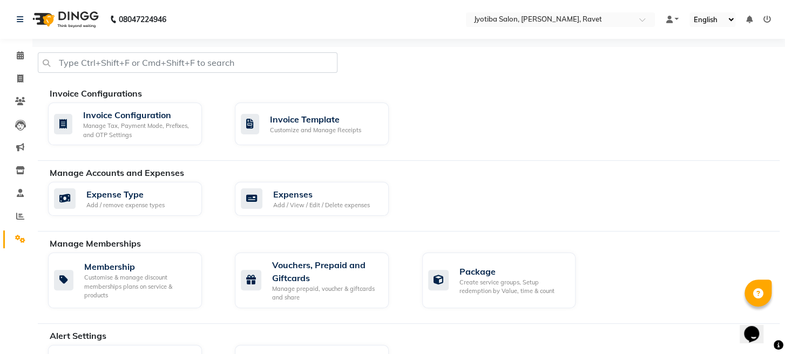
select select "service"
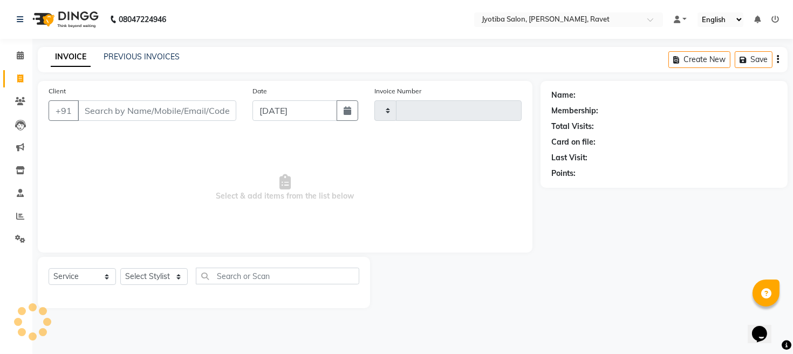
type input "1678"
select select "779"
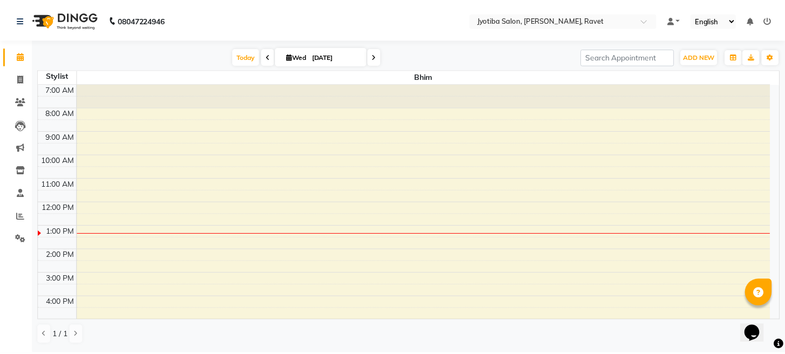
scroll to position [118, 0]
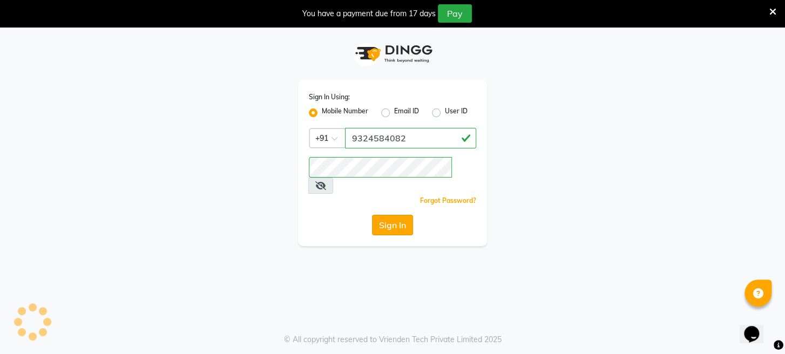
click at [406, 195] on div "Forgot Password?" at bounding box center [392, 200] width 167 height 11
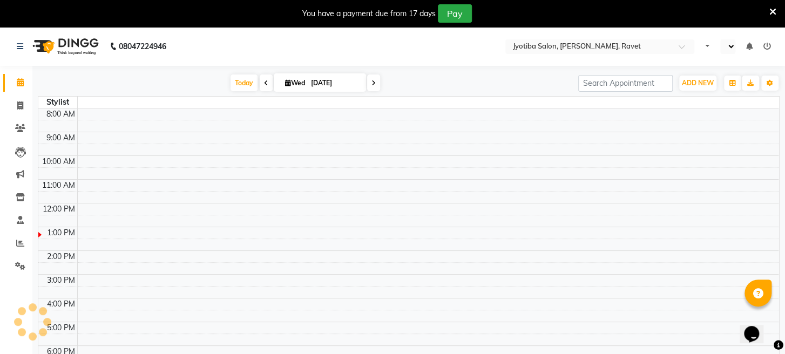
scroll to position [97, 0]
select select "en"
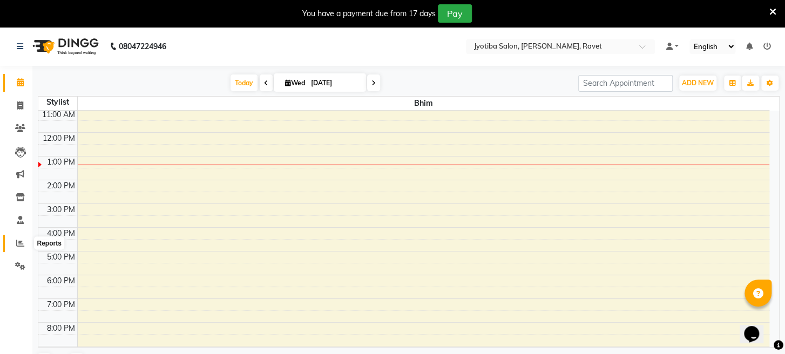
click at [16, 242] on icon at bounding box center [20, 243] width 8 height 8
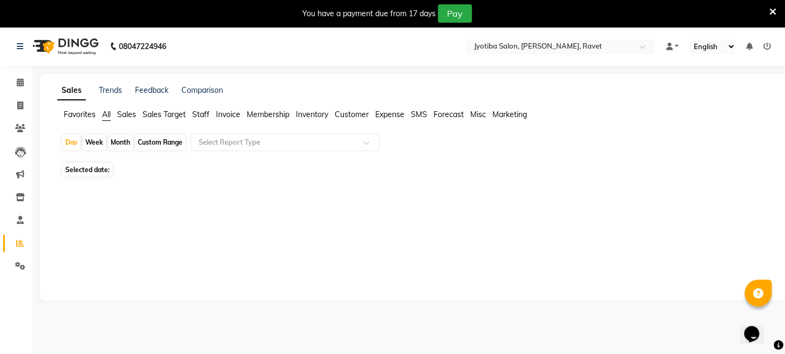
click at [121, 143] on div "Month" at bounding box center [120, 142] width 25 height 15
select select "9"
select select "2025"
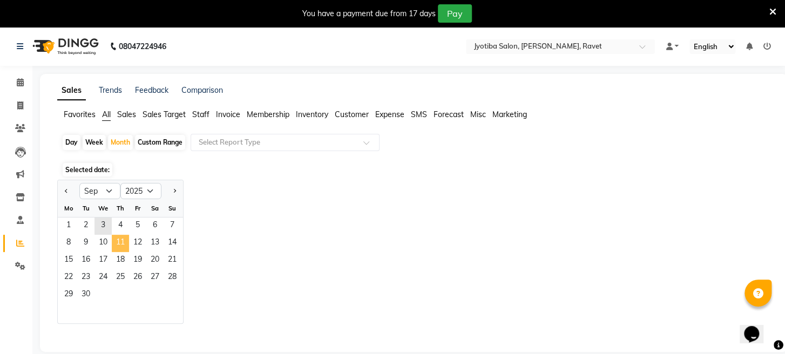
click at [119, 242] on span "11" at bounding box center [120, 243] width 17 height 17
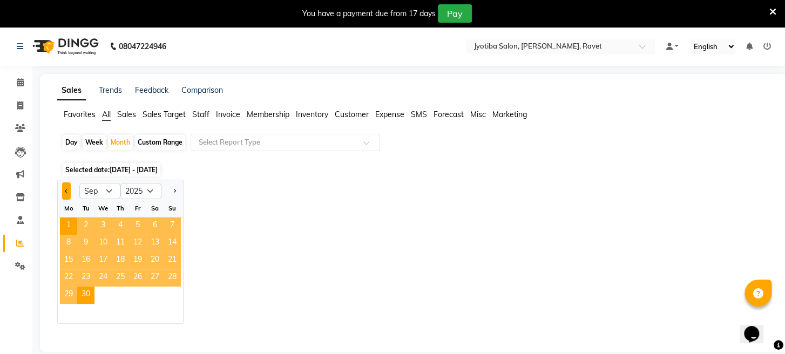
click at [70, 191] on button "Previous month" at bounding box center [66, 190] width 9 height 17
select select "8"
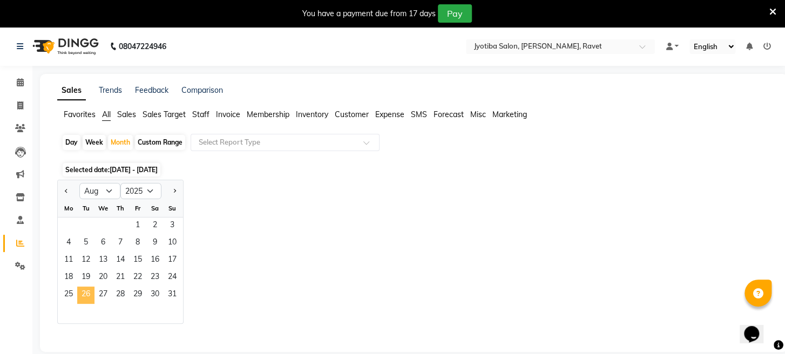
click at [90, 290] on span "26" at bounding box center [85, 295] width 17 height 17
